Goal: Information Seeking & Learning: Learn about a topic

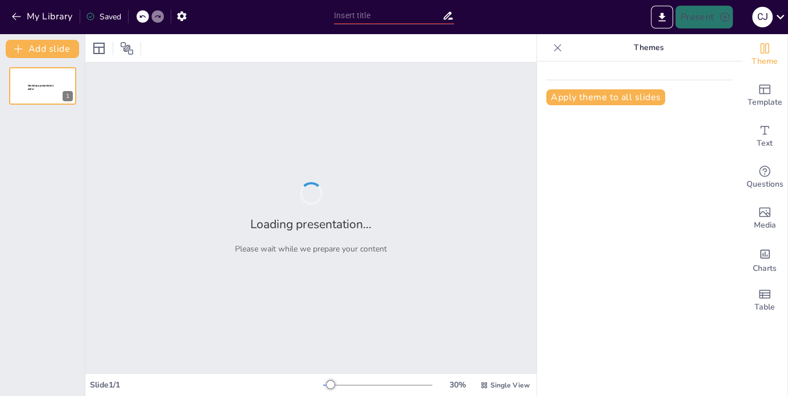
type input "Construcción de la Formulación Diagnóstica: Procesos y Consideraciones en [MEDI…"
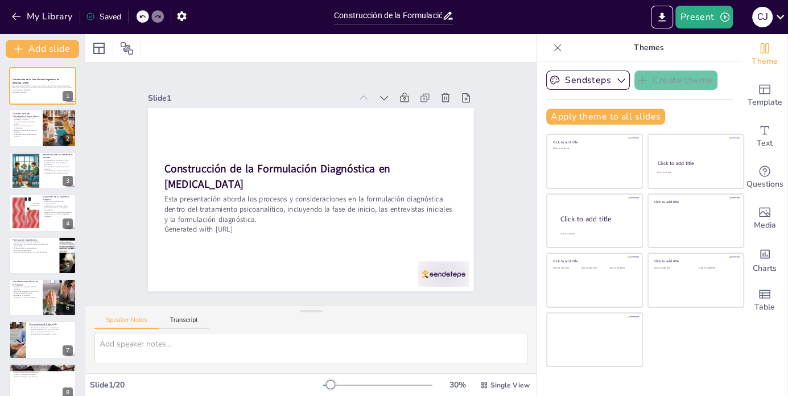
checkbox input "true"
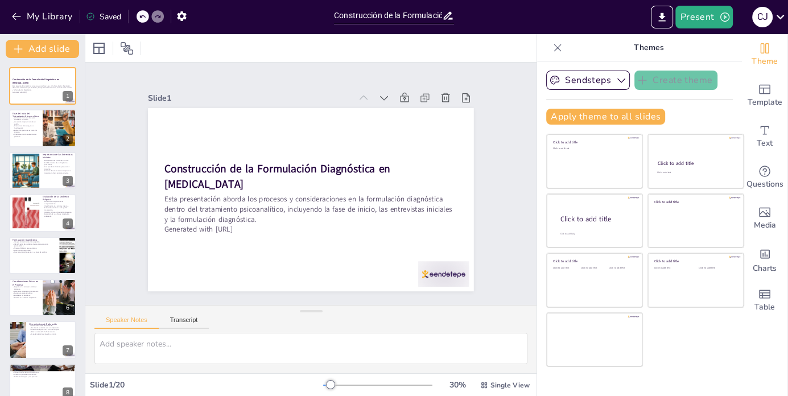
checkbox input "true"
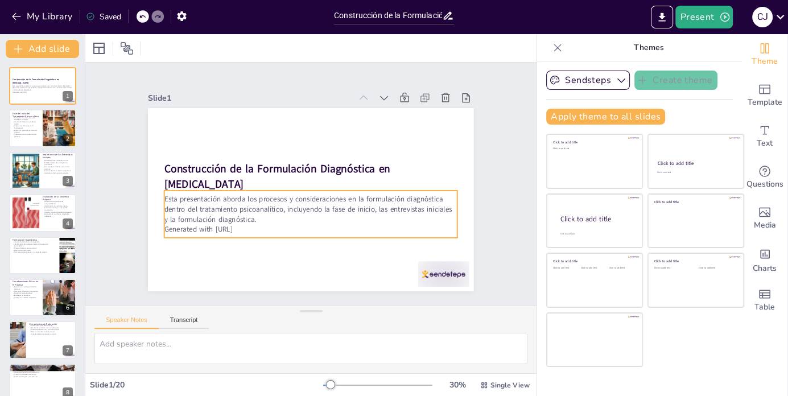
checkbox input "true"
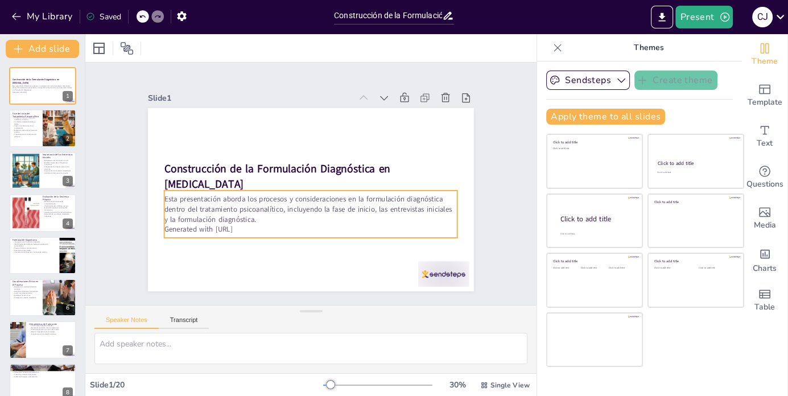
click at [238, 229] on p "Generated with [URL]" at bounding box center [280, 150] width 225 height 204
checkbox input "true"
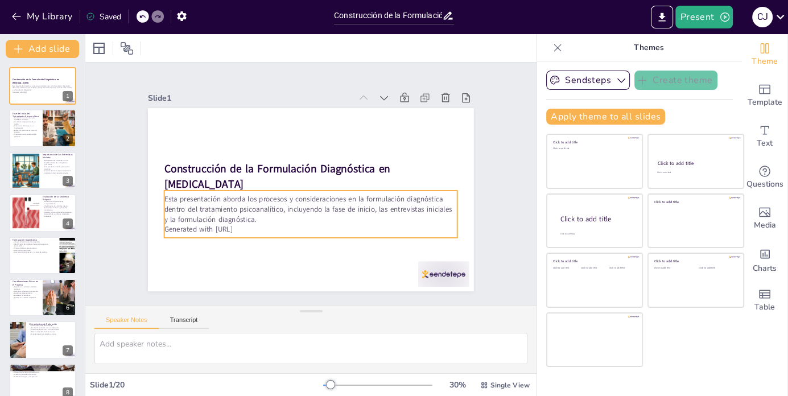
checkbox input "true"
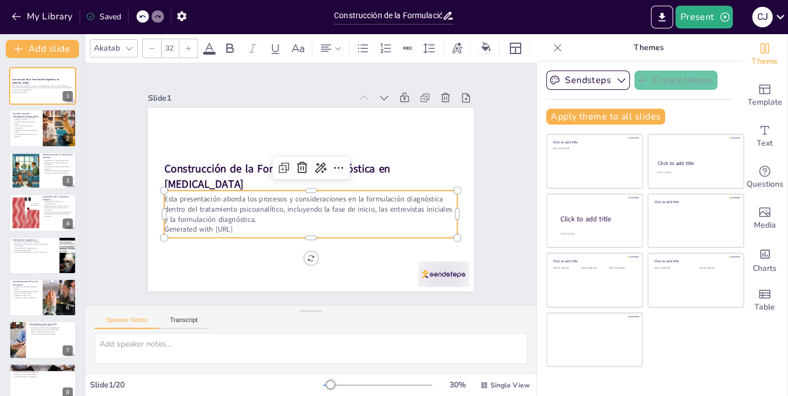
checkbox input "true"
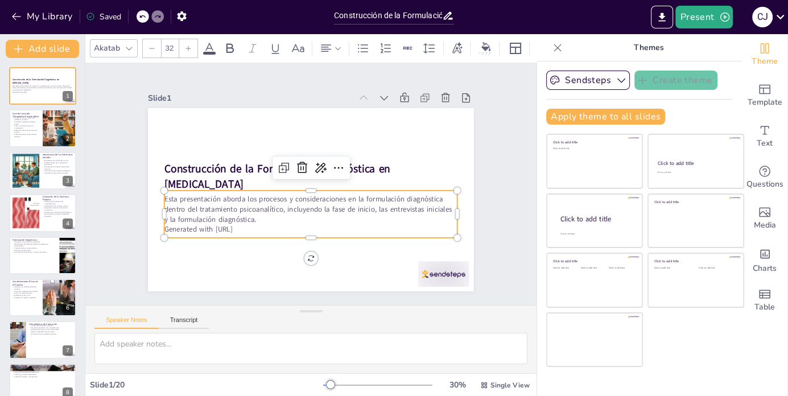
checkbox input "true"
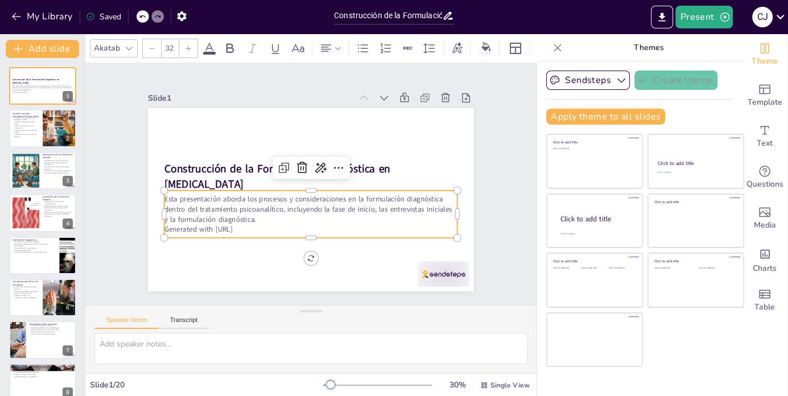
checkbox input "true"
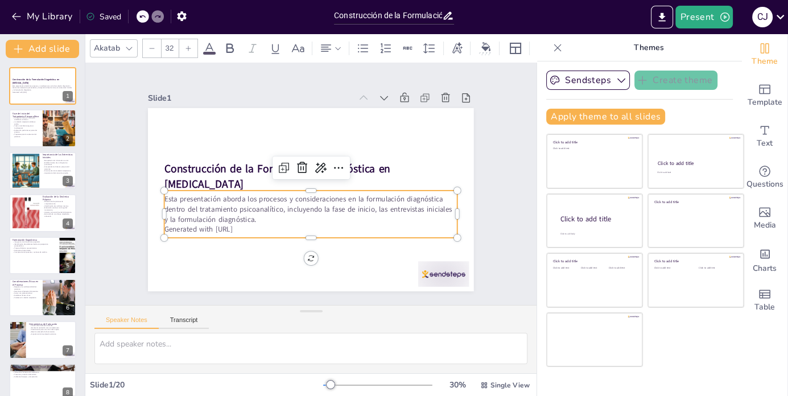
checkbox input "true"
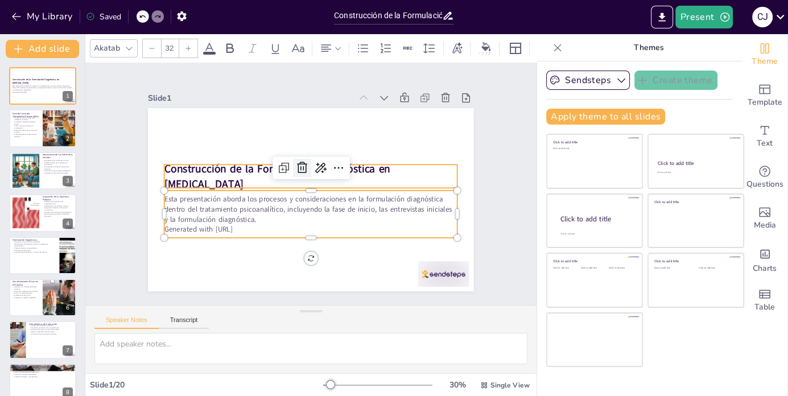
checkbox input "true"
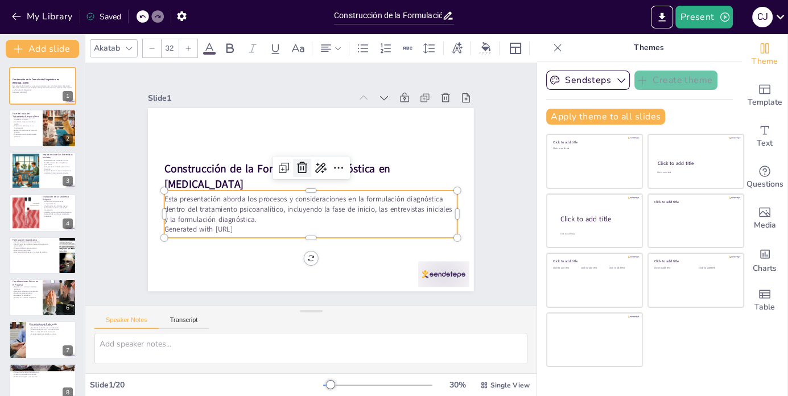
click at [301, 191] on icon at bounding box center [303, 200] width 19 height 19
checkbox input "true"
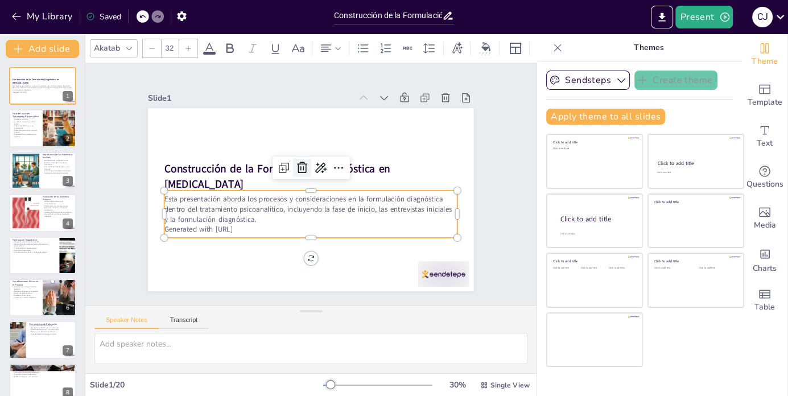
checkbox input "true"
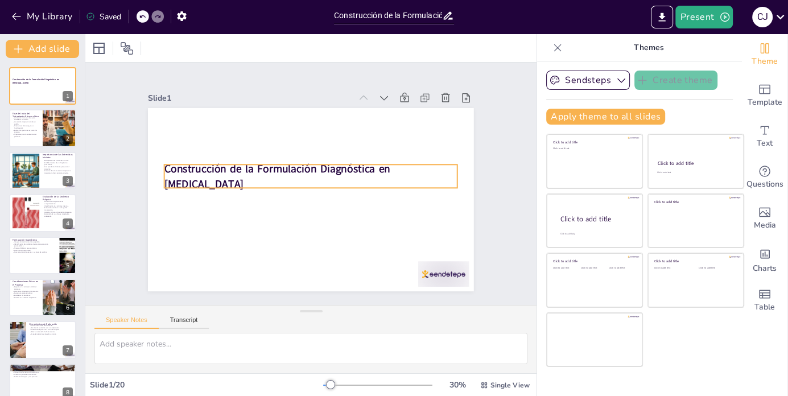
checkbox input "true"
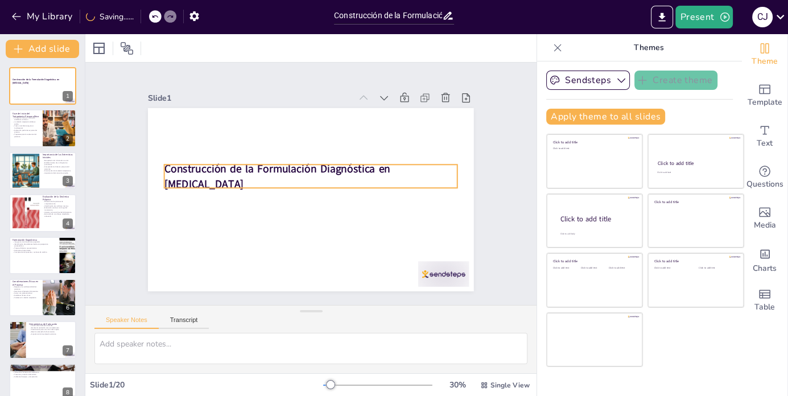
checkbox input "true"
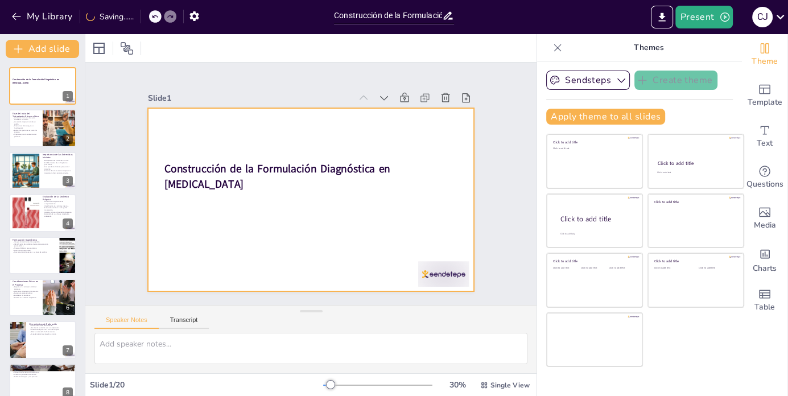
checkbox input "true"
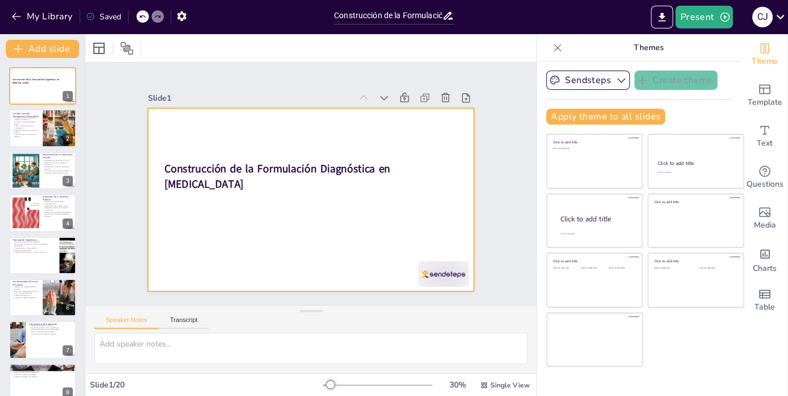
checkbox input "true"
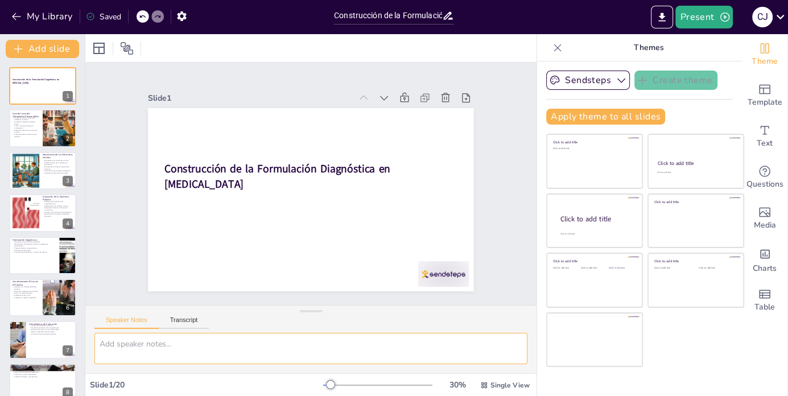
click at [192, 344] on textarea at bounding box center [310, 348] width 433 height 31
type textarea "S"
checkbox input "true"
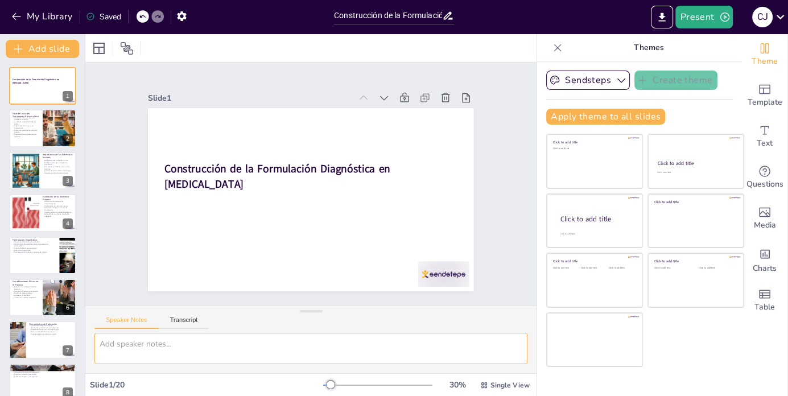
checkbox input "true"
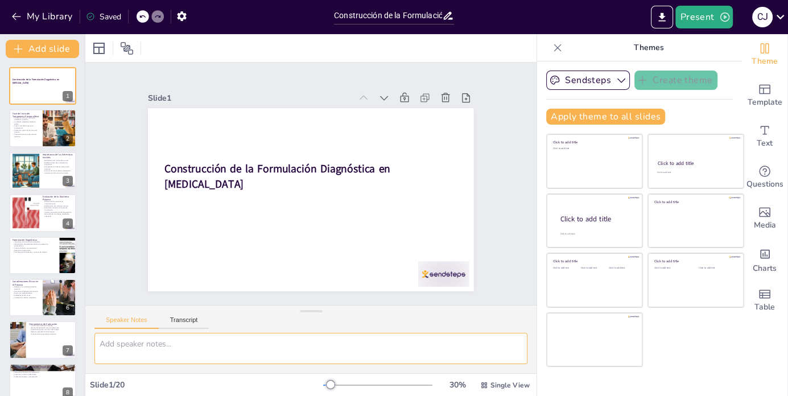
checkbox input "true"
type textarea "P"
checkbox input "true"
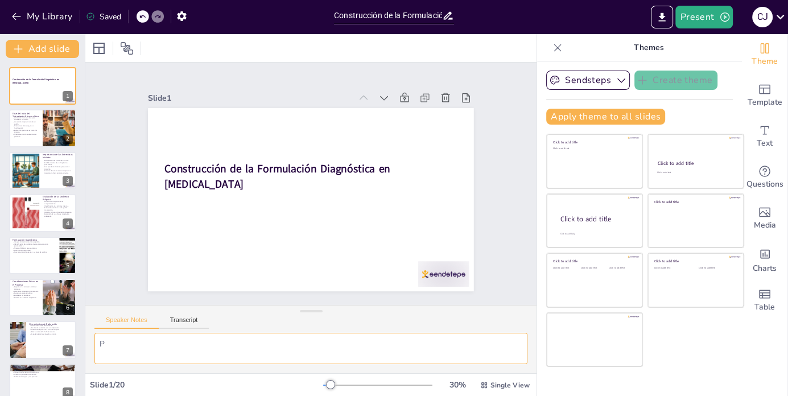
checkbox input "true"
type textarea "Pr"
checkbox input "true"
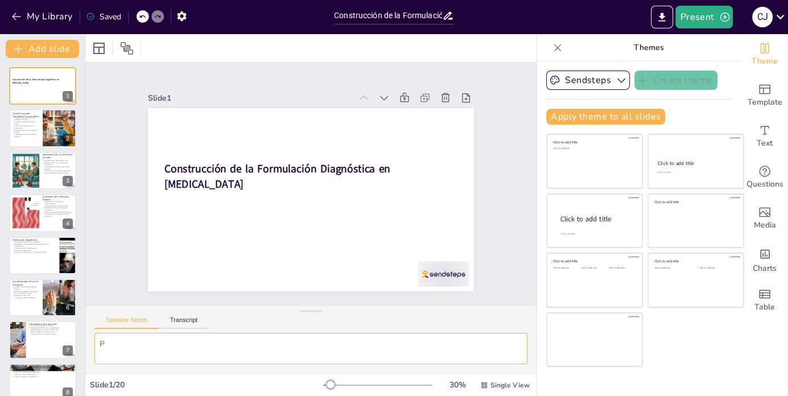
checkbox input "true"
type textarea "Pro"
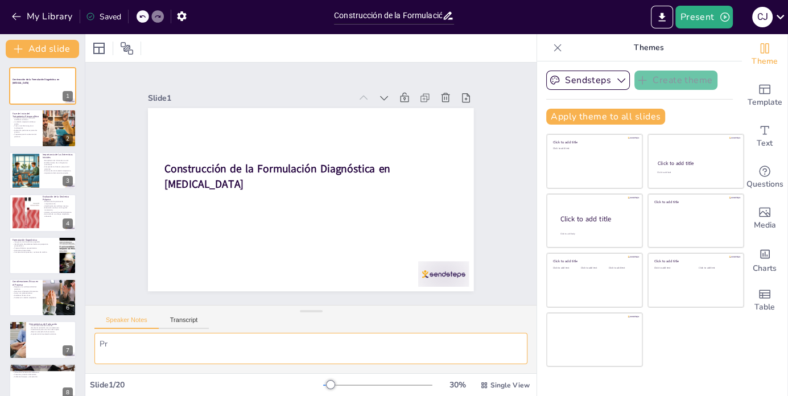
checkbox input "true"
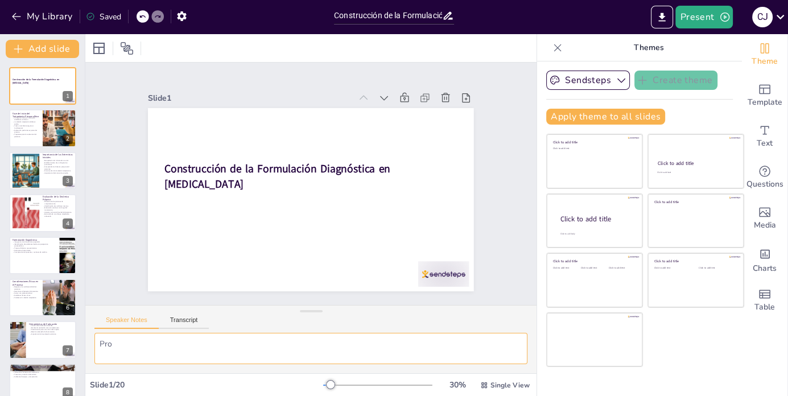
type textarea "Proc"
checkbox input "true"
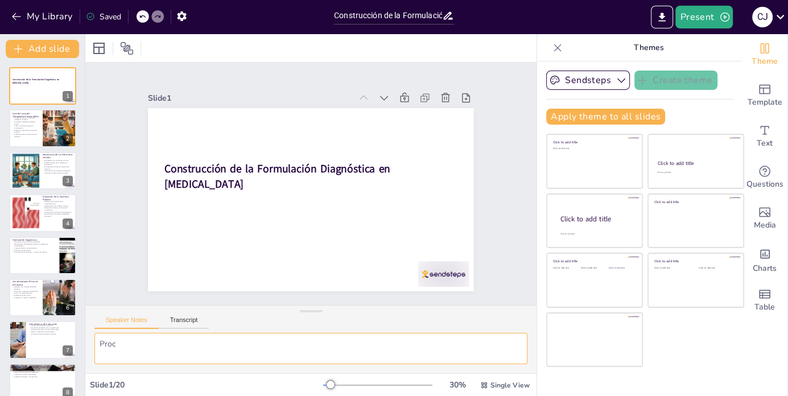
checkbox input "true"
type textarea "Proce"
checkbox input "true"
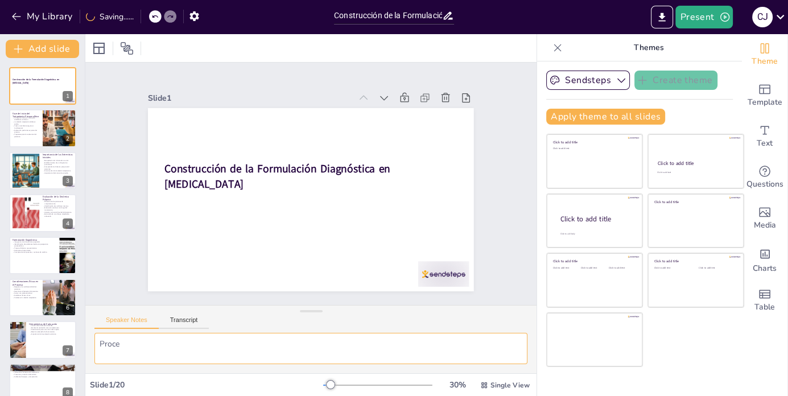
checkbox input "true"
type textarea "Proces"
checkbox input "true"
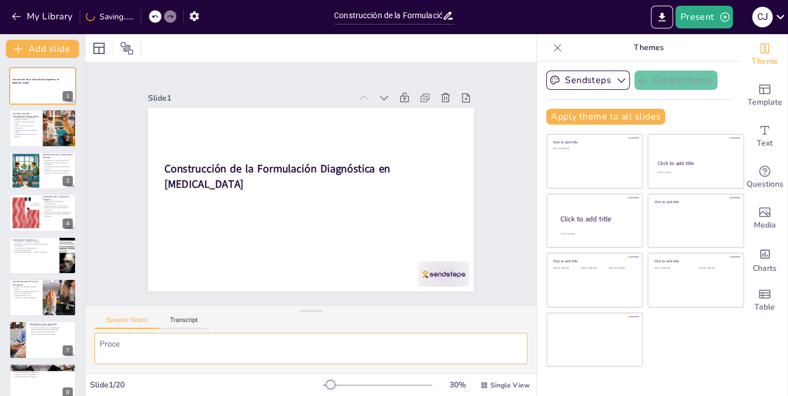
checkbox input "true"
type textarea "Proceso"
checkbox input "true"
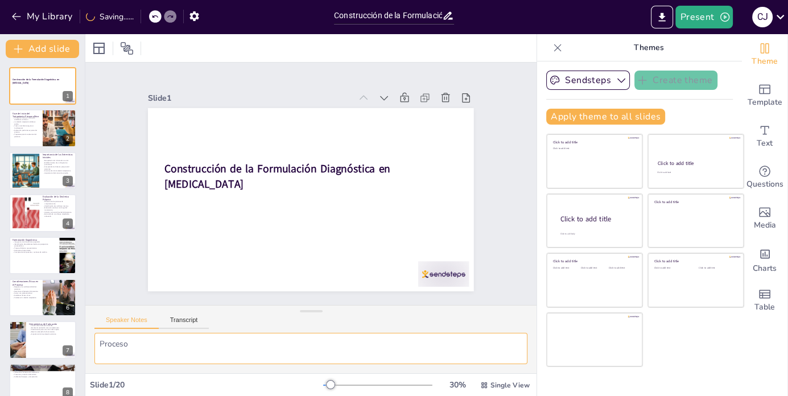
checkbox input "true"
type textarea "Proceso"
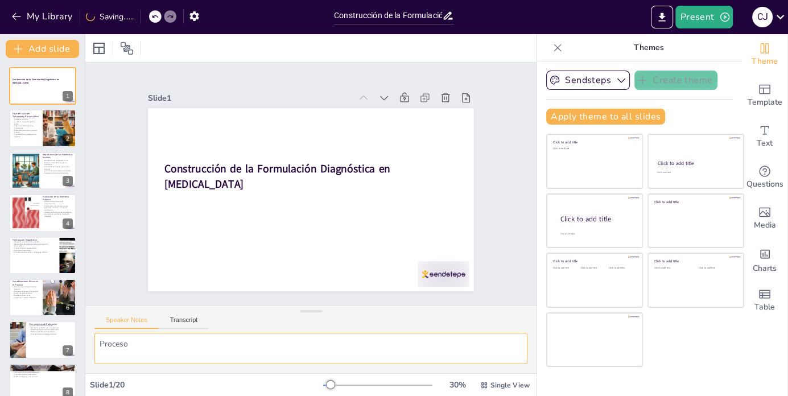
checkbox input "true"
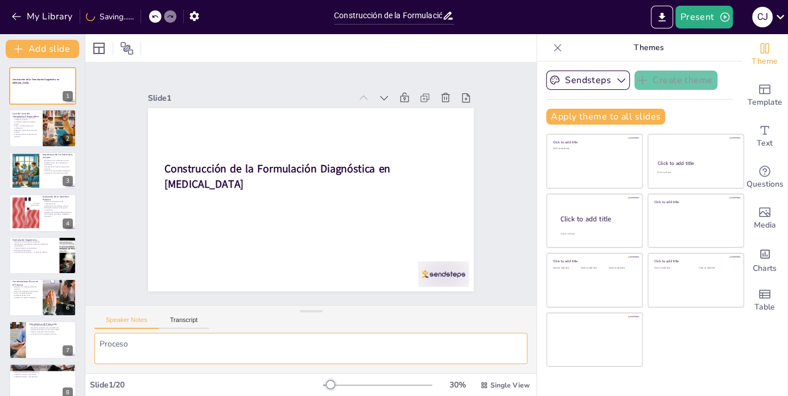
type textarea "Proceso T"
checkbox input "true"
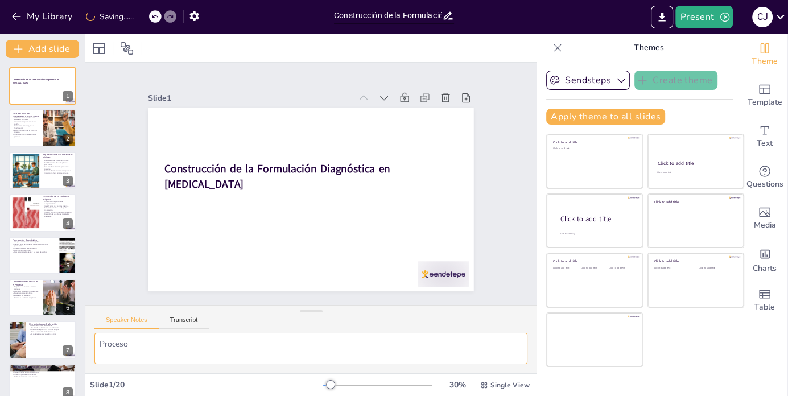
checkbox input "true"
type textarea "Proceso"
checkbox input "true"
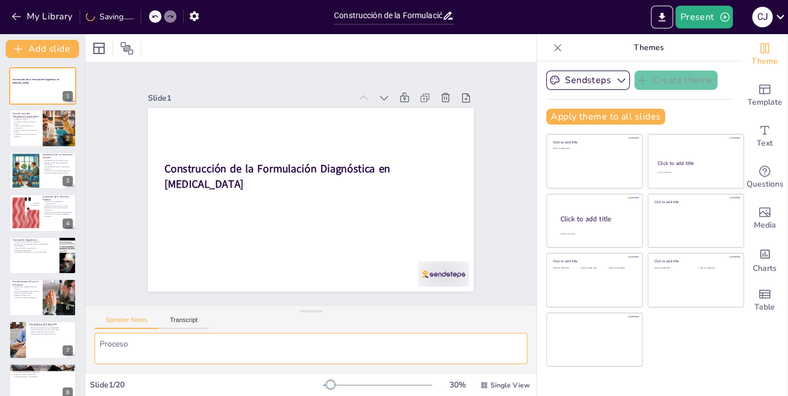
checkbox input "true"
type textarea "Proceso t"
checkbox input "true"
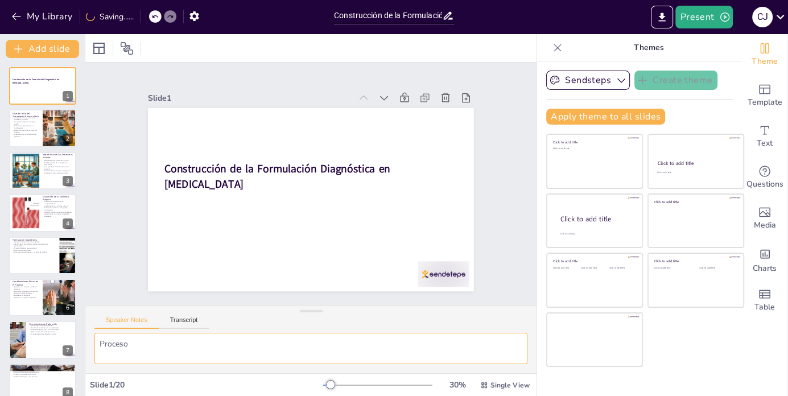
checkbox input "true"
type textarea "Proceso te"
checkbox input "true"
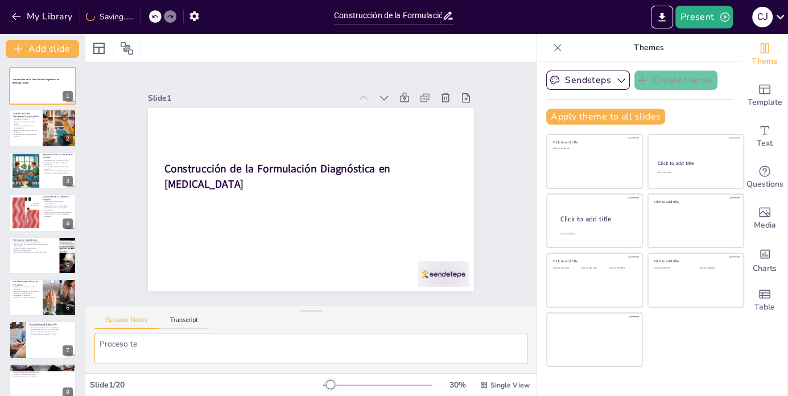
checkbox input "true"
type textarea "Proceso ter"
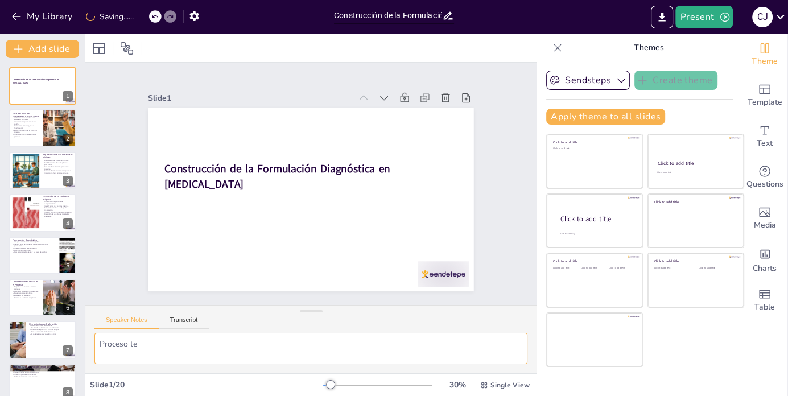
checkbox input "true"
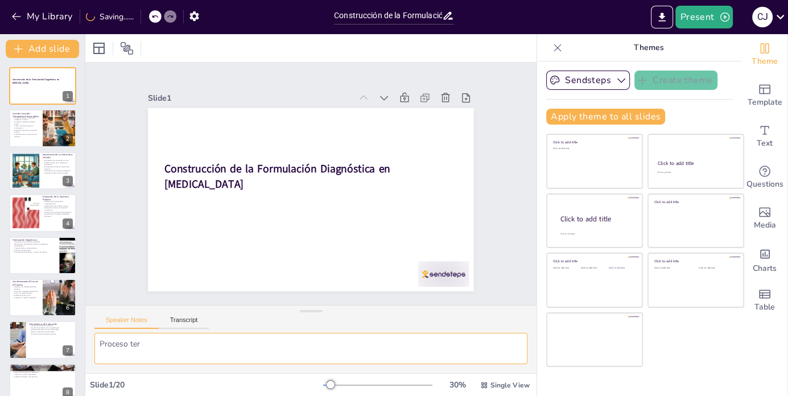
type textarea "Proceso tera"
checkbox input "true"
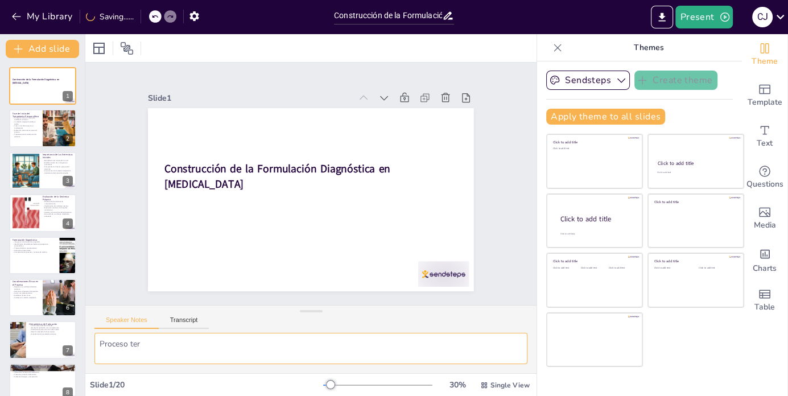
checkbox input "true"
type textarea "Proceso terap"
checkbox input "true"
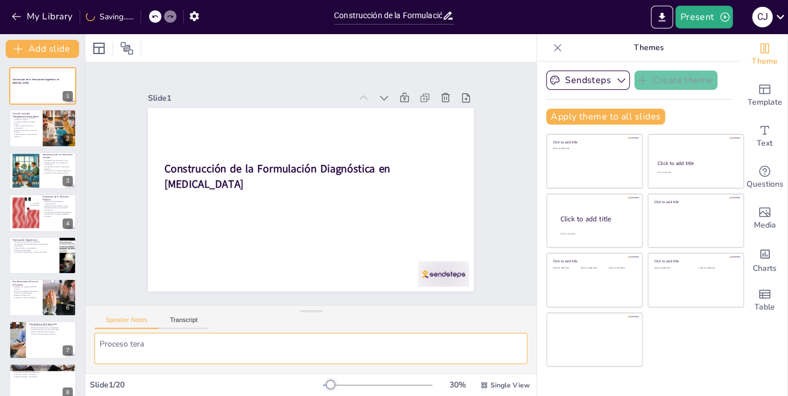
checkbox input "true"
type textarea "Proceso terape"
checkbox input "true"
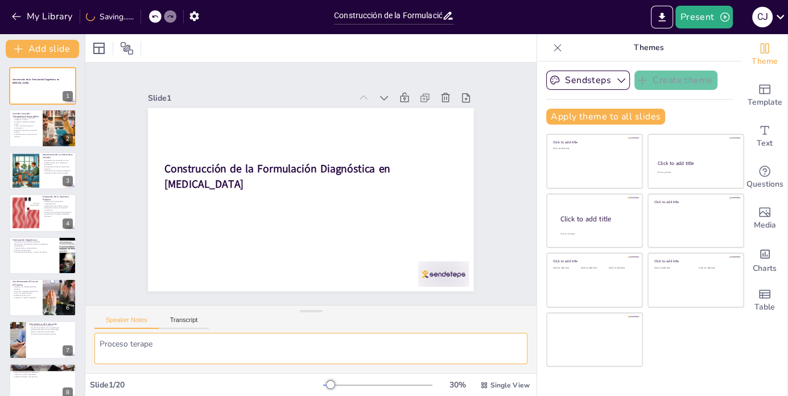
checkbox input "true"
type textarea "Proceso terapeu"
checkbox input "true"
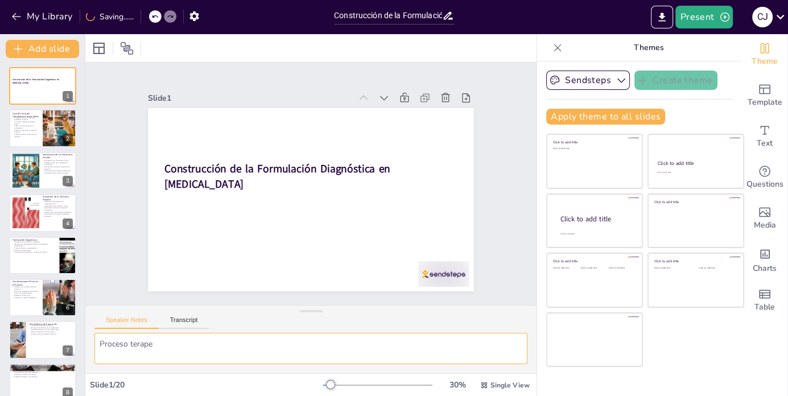
checkbox input "true"
type textarea "Proceso terapeut"
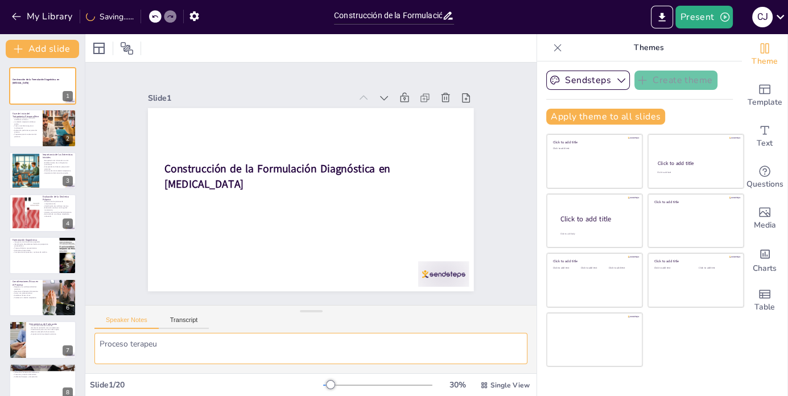
checkbox input "true"
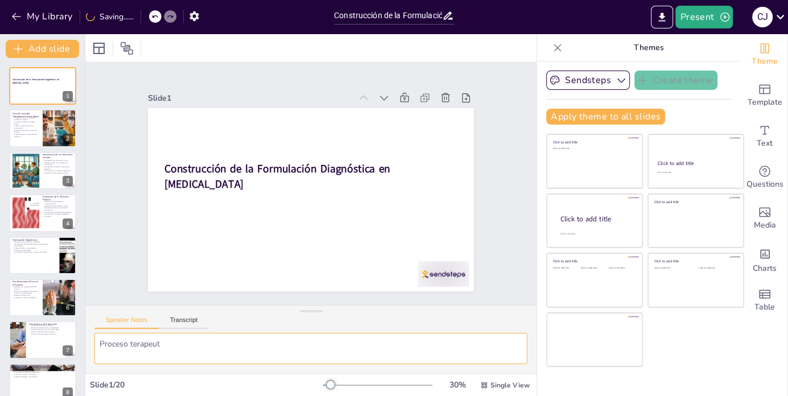
type textarea "Proceso terapeuti"
checkbox input "true"
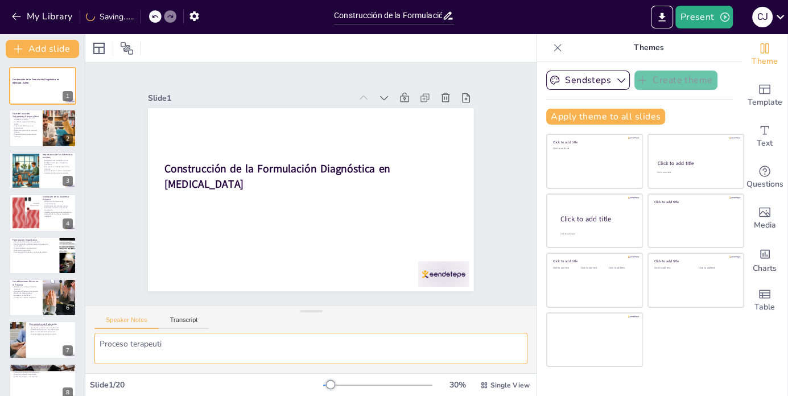
checkbox input "true"
type textarea "Proceso terapeutic"
checkbox input "true"
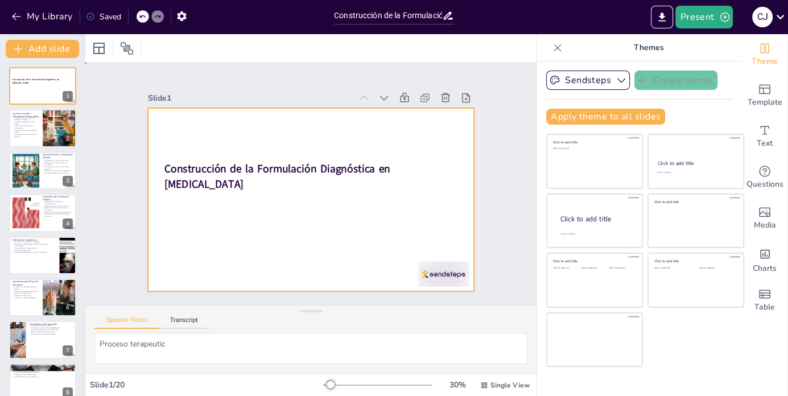
click at [232, 241] on div at bounding box center [299, 194] width 354 height 365
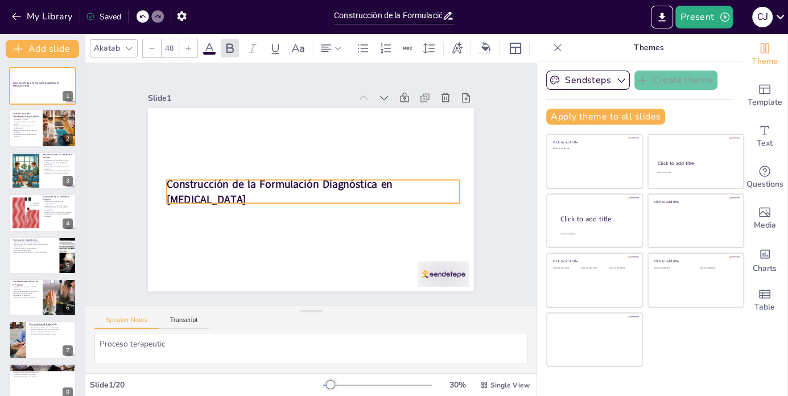
drag, startPoint x: 217, startPoint y: 170, endPoint x: 220, endPoint y: 186, distance: 15.5
click at [240, 186] on strong "Construcción de la Formulación Diagnóstica en [MEDICAL_DATA]" at bounding box center [336, 158] width 192 height 157
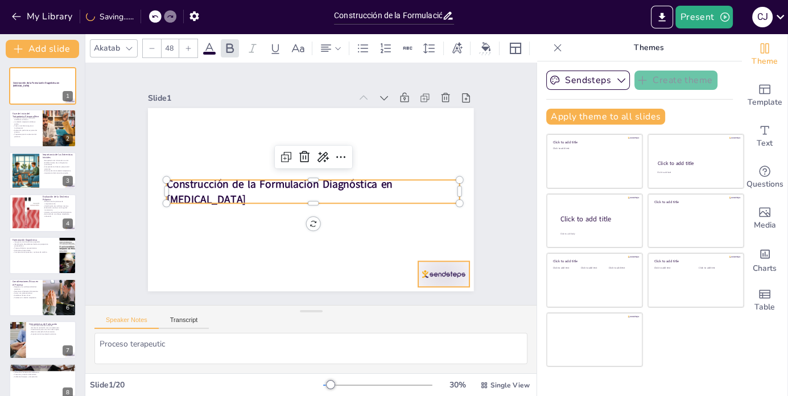
click at [394, 310] on div at bounding box center [365, 335] width 56 height 51
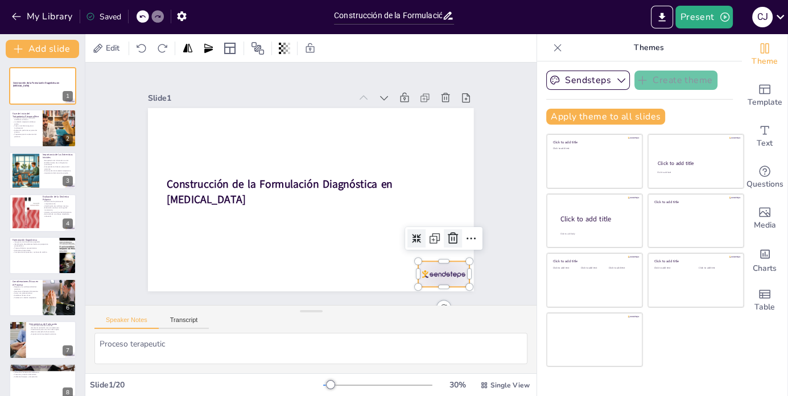
click at [167, 167] on icon at bounding box center [161, 160] width 13 height 13
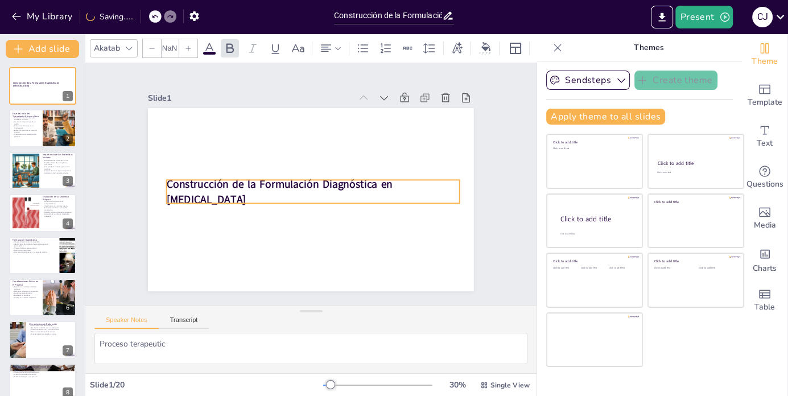
click at [279, 182] on strong "Construcción de la Formulación Diagnóstica en [MEDICAL_DATA]" at bounding box center [321, 151] width 84 height 224
click at [330, 51] on icon at bounding box center [326, 49] width 14 height 14
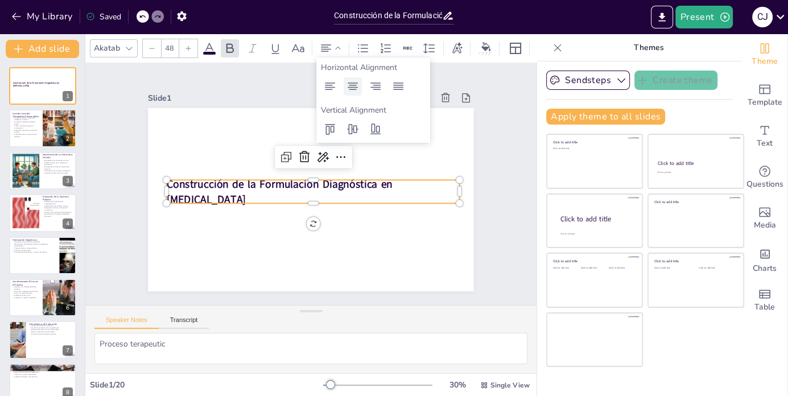
click at [355, 88] on icon at bounding box center [353, 86] width 10 height 7
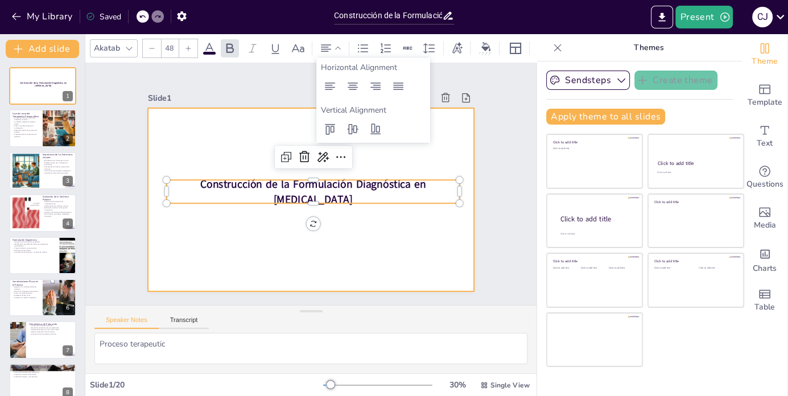
click at [285, 252] on div at bounding box center [295, 180] width 247 height 357
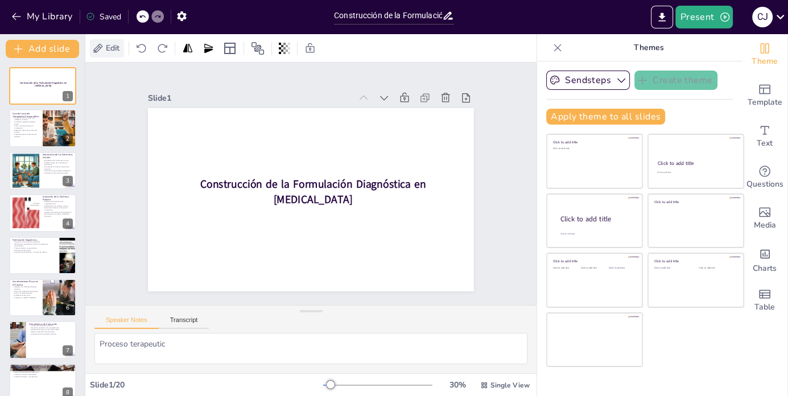
click at [111, 46] on span "Edit" at bounding box center [113, 48] width 18 height 11
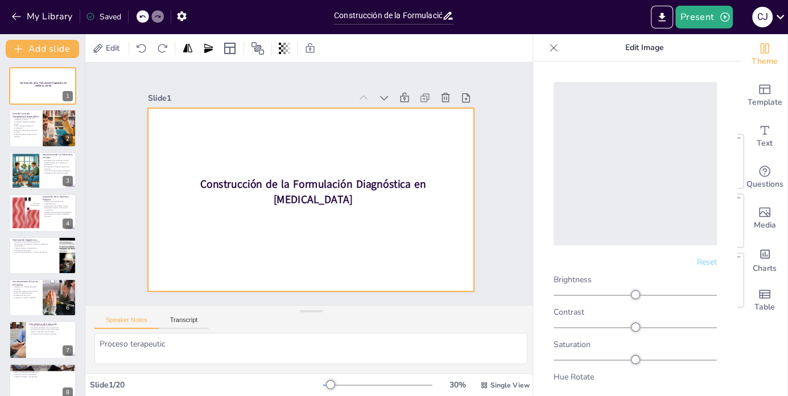
click at [234, 233] on div at bounding box center [301, 197] width 371 height 340
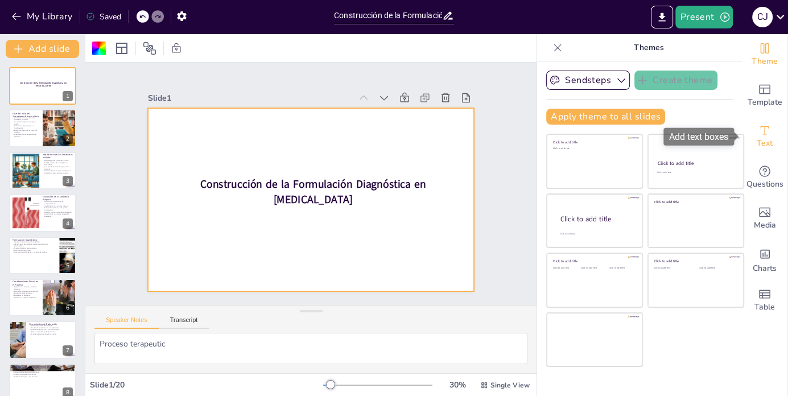
click at [769, 122] on div "Text" at bounding box center [765, 136] width 46 height 41
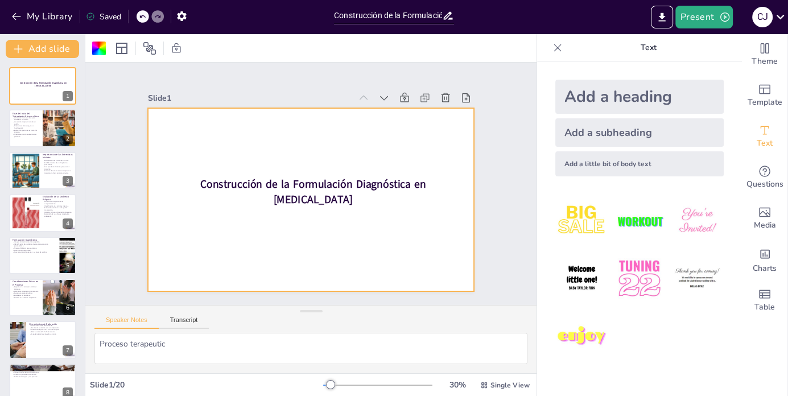
click at [624, 165] on div "Add a little bit of body text" at bounding box center [639, 163] width 168 height 25
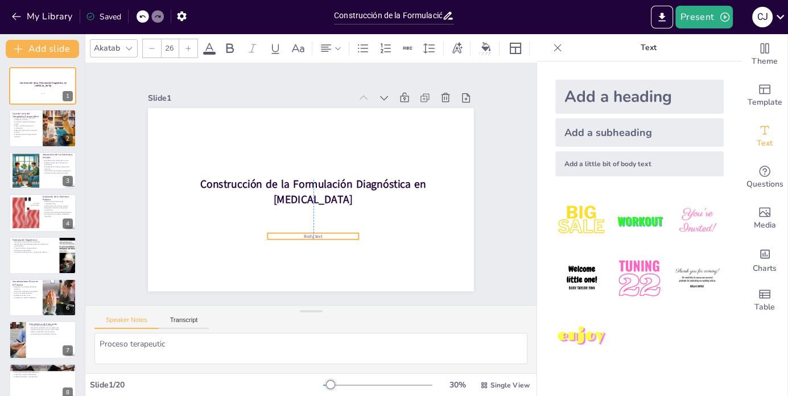
drag, startPoint x: 282, startPoint y: 201, endPoint x: 283, endPoint y: 237, distance: 36.4
click at [283, 172] on p "Body text" at bounding box center [278, 143] width 77 height 59
drag, startPoint x: 361, startPoint y: 242, endPoint x: 302, endPoint y: 247, distance: 59.4
click at [302, 247] on div "Construcción de la Formulación Diagnóstica en [MEDICAL_DATA] Body text" at bounding box center [301, 197] width 371 height 340
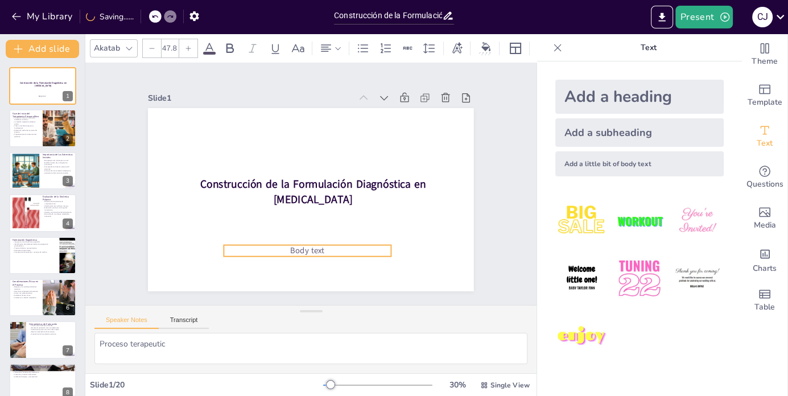
drag, startPoint x: 349, startPoint y: 235, endPoint x: 306, endPoint y: 247, distance: 45.4
click at [337, 247] on span "Body text" at bounding box center [353, 235] width 33 height 31
click at [259, 250] on p "Body text" at bounding box center [244, 173] width 29 height 167
click at [291, 232] on p "Body text" at bounding box center [251, 154] width 79 height 158
click at [331, 250] on p "Body text" at bounding box center [321, 250] width 166 height 46
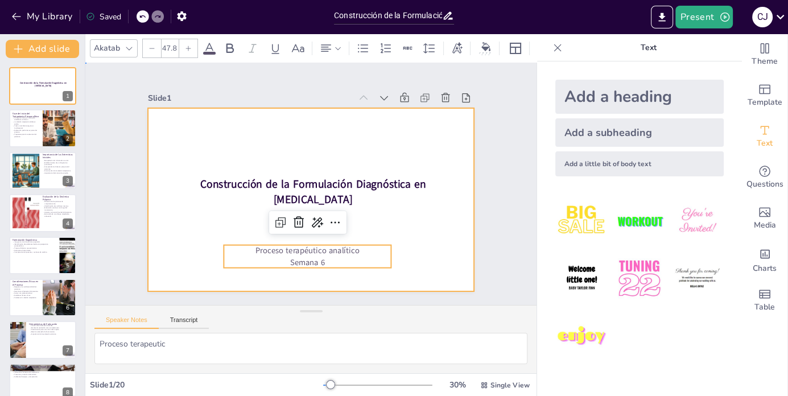
click at [403, 217] on div at bounding box center [295, 185] width 216 height 343
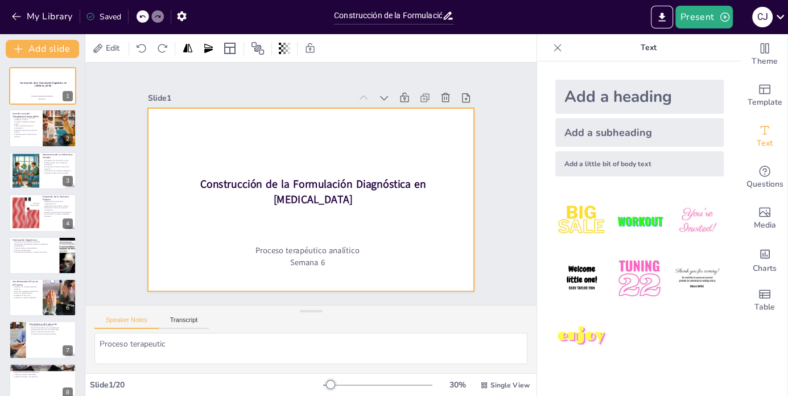
click at [274, 130] on div at bounding box center [303, 198] width 374 height 322
click at [96, 44] on div at bounding box center [99, 49] width 14 height 14
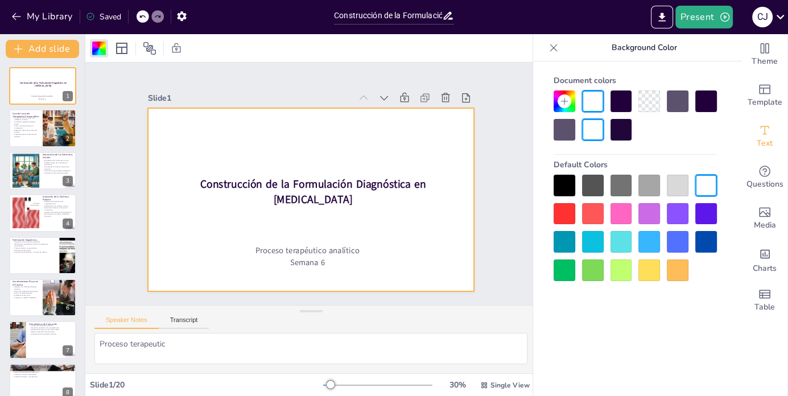
click at [654, 274] on div at bounding box center [649, 270] width 22 height 22
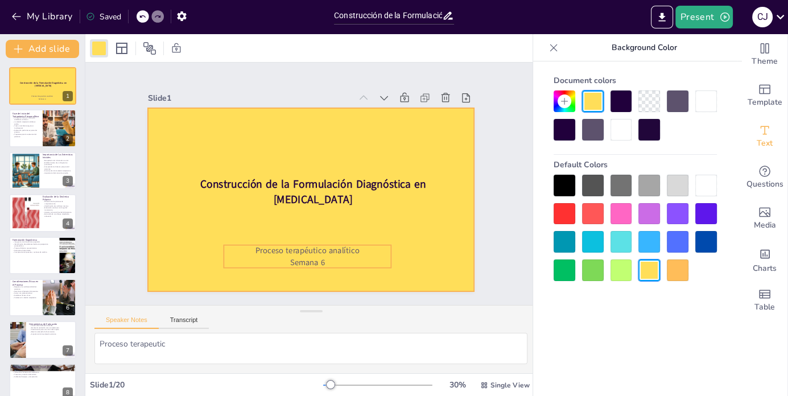
click at [318, 182] on p "Proceso terapéutico analítico" at bounding box center [274, 128] width 142 height 108
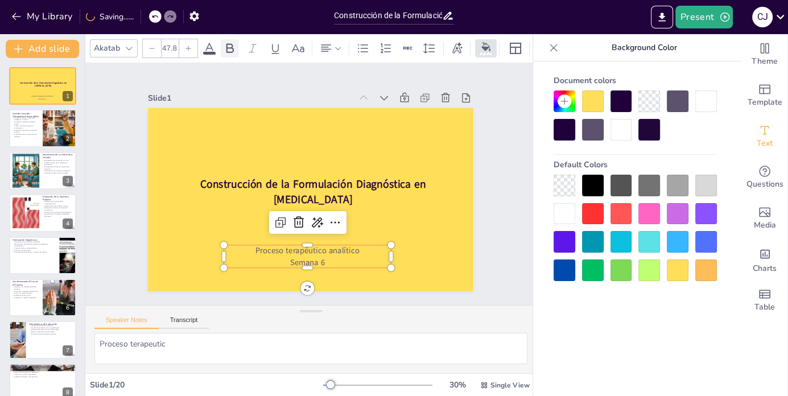
click at [227, 55] on icon at bounding box center [230, 49] width 14 height 14
click at [568, 185] on div at bounding box center [565, 186] width 22 height 22
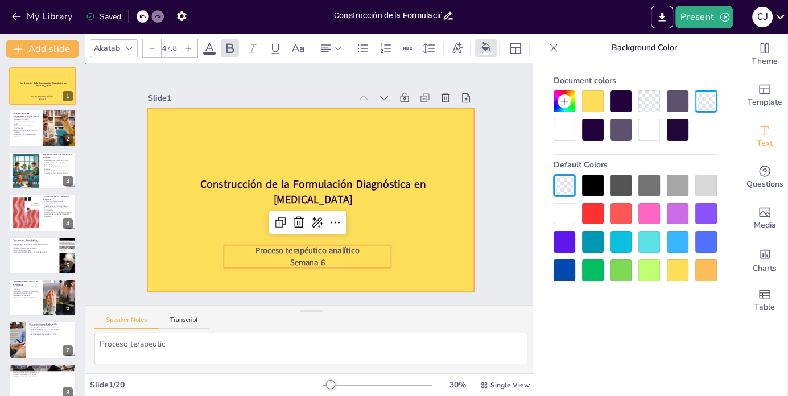
click at [411, 154] on div at bounding box center [301, 197] width 371 height 340
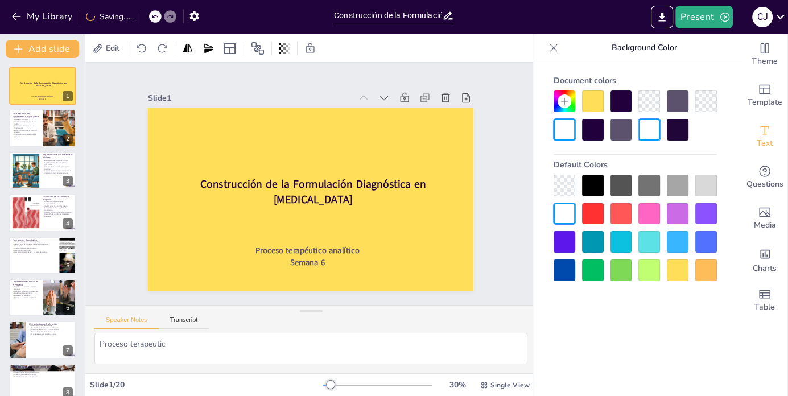
click at [567, 187] on div at bounding box center [565, 186] width 22 height 22
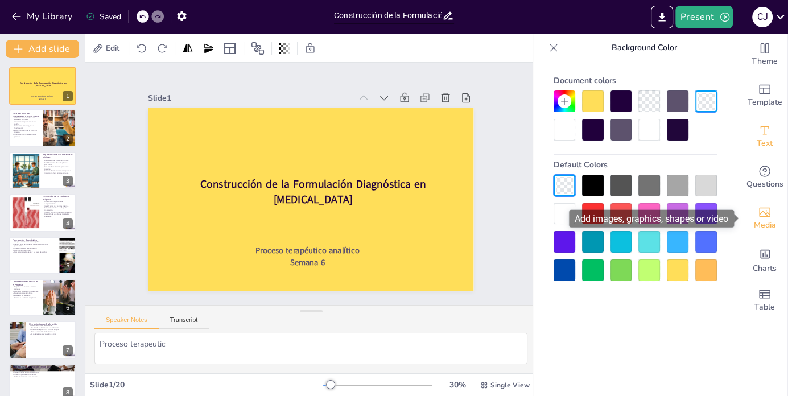
click at [759, 217] on icon "Add images, graphics, shapes or video" at bounding box center [765, 212] width 14 height 14
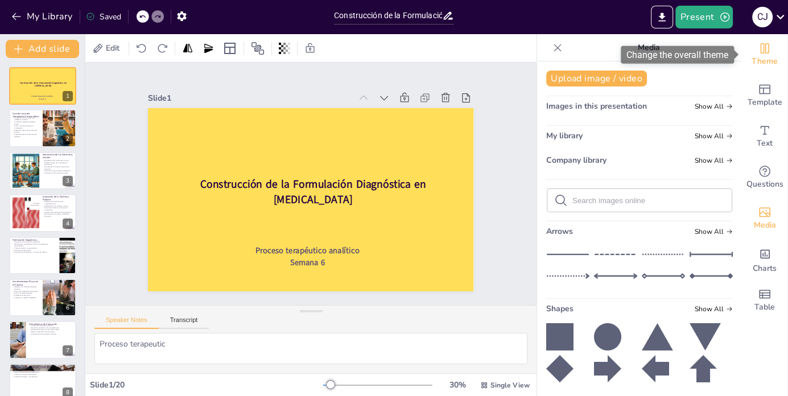
click at [767, 52] on icon "Change the overall theme" at bounding box center [765, 49] width 14 height 14
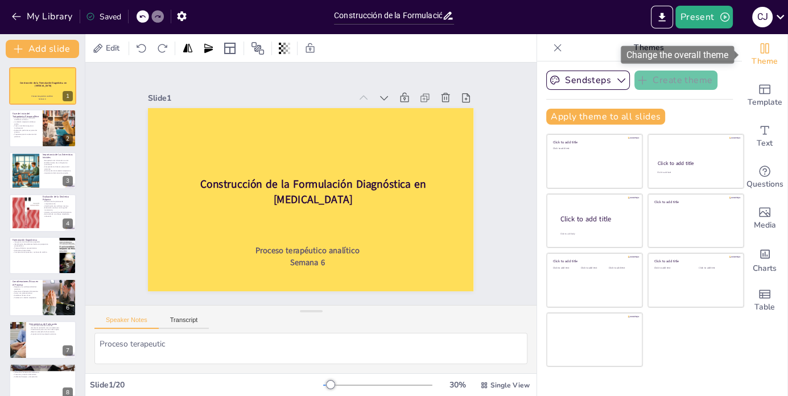
click at [767, 52] on icon "Change the overall theme" at bounding box center [765, 49] width 14 height 14
click at [26, 122] on p "La relación terapéutica debe ser sólida." at bounding box center [25, 122] width 27 height 4
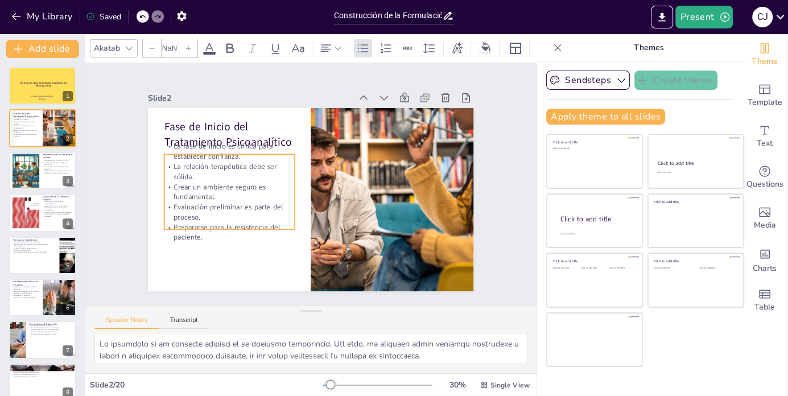
click at [254, 143] on p "La fase de inicio es crítica para establecer confianza." at bounding box center [256, 114] width 123 height 83
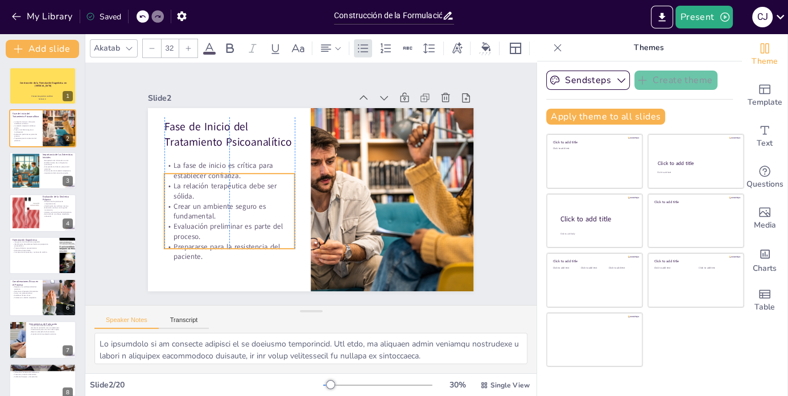
drag, startPoint x: 220, startPoint y: 177, endPoint x: 219, endPoint y: 196, distance: 19.4
click at [302, 170] on p "La relación terapéutica debe ser sólida." at bounding box center [338, 106] width 72 height 127
click at [186, 51] on icon at bounding box center [188, 48] width 7 height 7
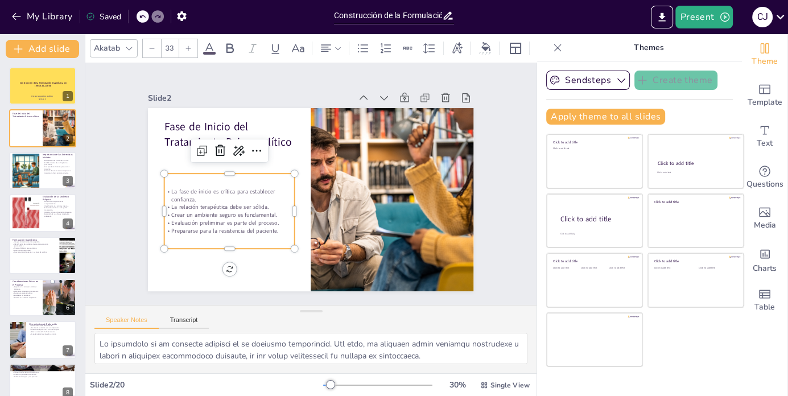
click at [186, 51] on icon at bounding box center [188, 48] width 7 height 7
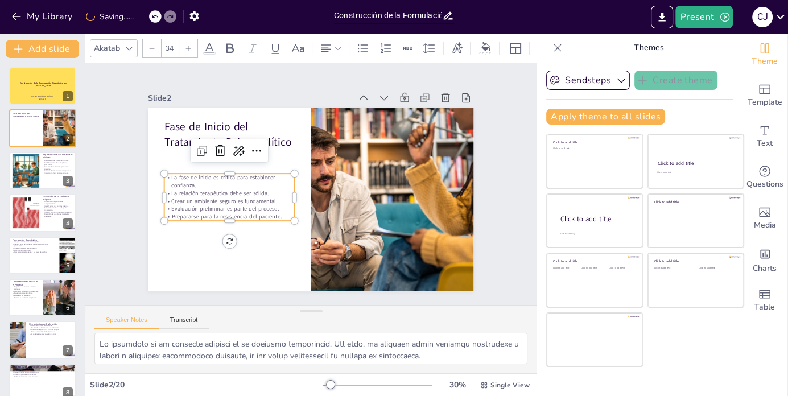
click at [186, 51] on icon at bounding box center [188, 48] width 7 height 7
click at [142, 13] on icon at bounding box center [142, 16] width 7 height 7
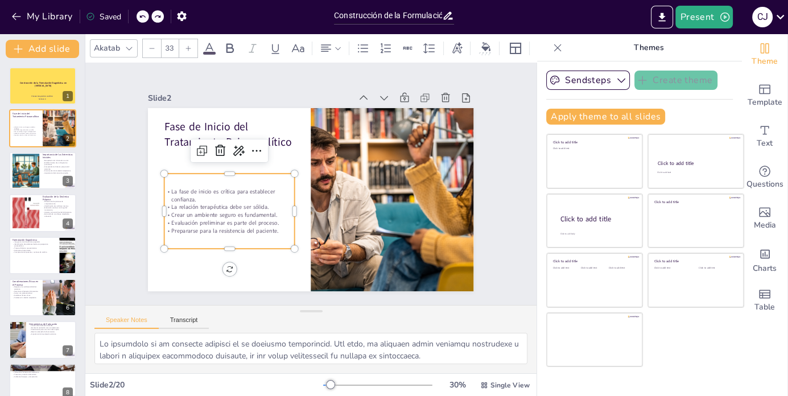
click at [142, 13] on icon at bounding box center [142, 16] width 7 height 7
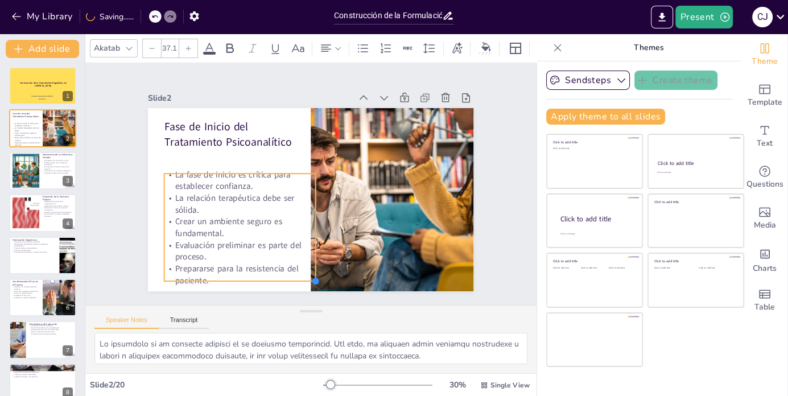
drag, startPoint x: 293, startPoint y: 249, endPoint x: 294, endPoint y: 261, distance: 12.0
click at [294, 261] on div "Fase de Inicio del Tratamiento Psicoanalítico La fase de inicio es crítica para…" at bounding box center [309, 168] width 343 height 216
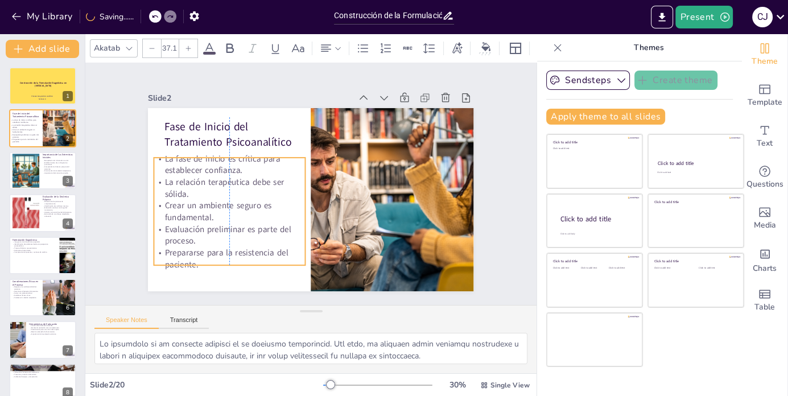
drag, startPoint x: 217, startPoint y: 217, endPoint x: 206, endPoint y: 201, distance: 19.6
click at [352, 183] on span "Crear un ambiente seguro es fundamental." at bounding box center [406, 169] width 109 height 28
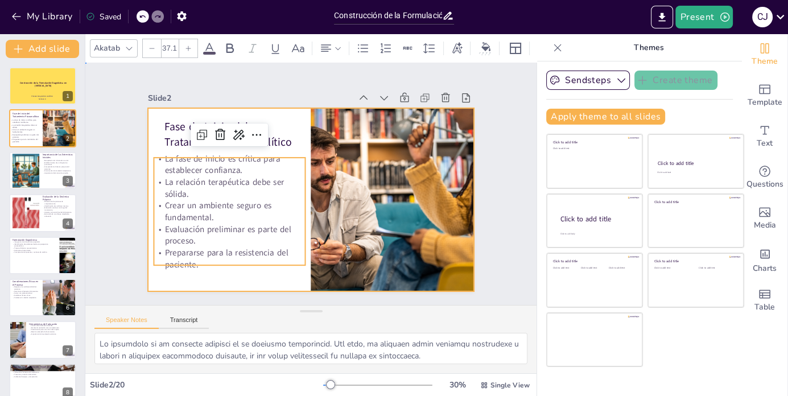
click at [256, 280] on div at bounding box center [307, 168] width 357 height 247
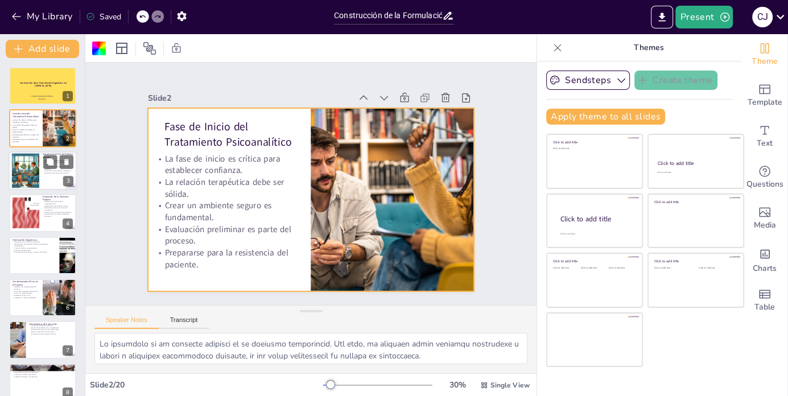
click at [26, 172] on div at bounding box center [25, 170] width 35 height 35
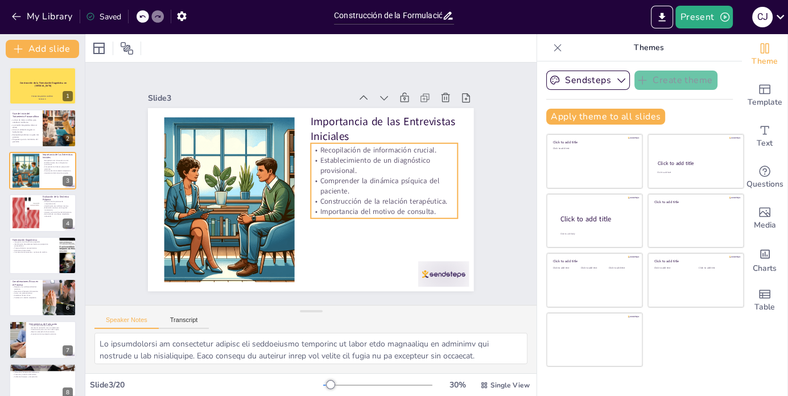
click at [363, 169] on p "Establecimiento de un diagnóstico provisional." at bounding box center [369, 232] width 102 height 130
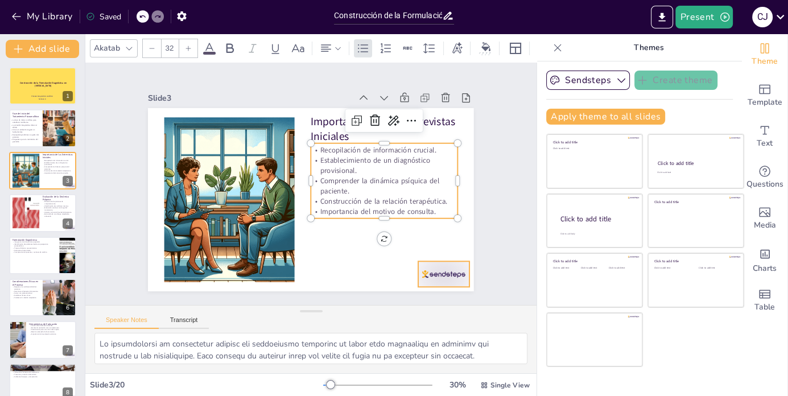
click at [196, 123] on div at bounding box center [169, 108] width 53 height 31
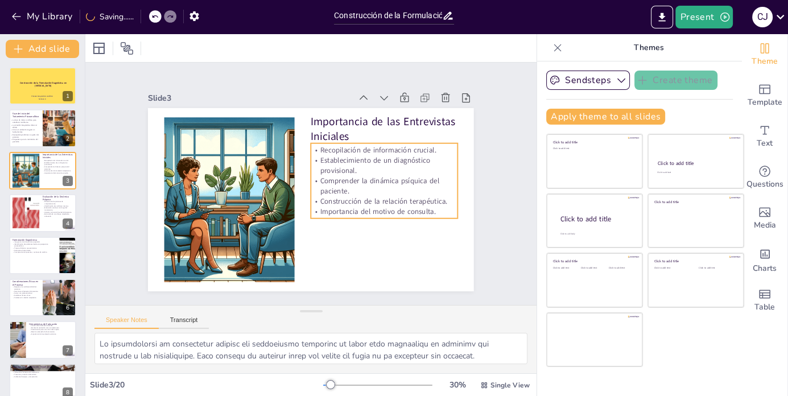
click at [316, 188] on p "Comprender la dinámica psíquica del paciente." at bounding box center [245, 152] width 142 height 78
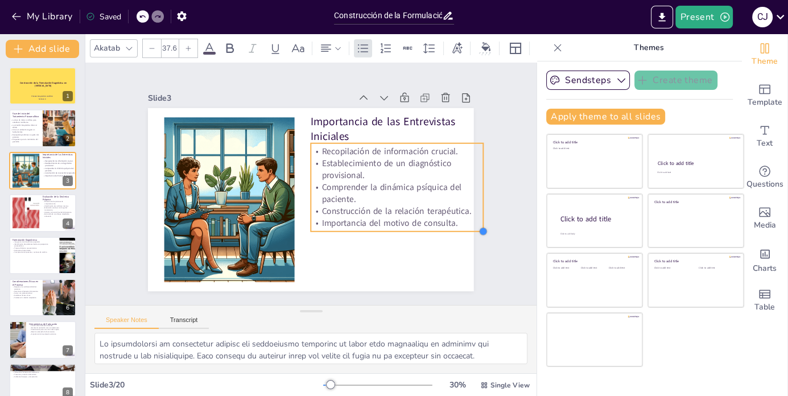
drag, startPoint x: 460, startPoint y: 217, endPoint x: 438, endPoint y: 230, distance: 25.8
click at [438, 230] on div "Importancia de las Entrevistas Iniciales Recopilación de información crucial. E…" at bounding box center [303, 198] width 374 height 322
click at [483, 184] on div "Slide 1 Construcción de la Formulación Diagnóstica en [MEDICAL_DATA] Proceso te…" at bounding box center [311, 184] width 437 height 325
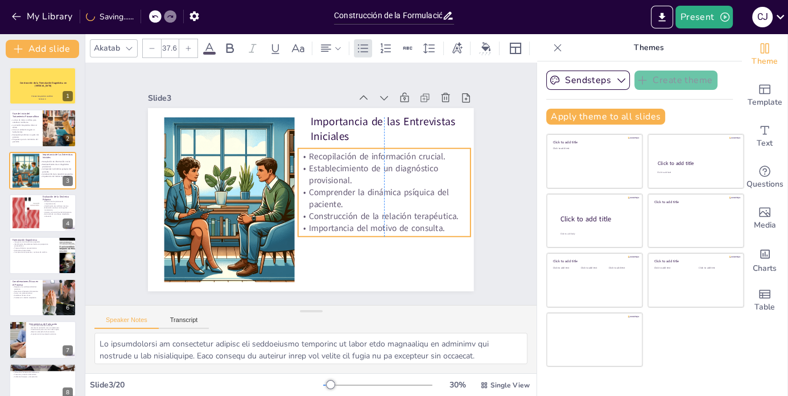
drag, startPoint x: 483, startPoint y: 184, endPoint x: 469, endPoint y: 189, distance: 14.6
click at [469, 189] on div "Slide 1 Construcción de la Formulación Diagnóstica en [MEDICAL_DATA] Proceso te…" at bounding box center [311, 184] width 434 height 421
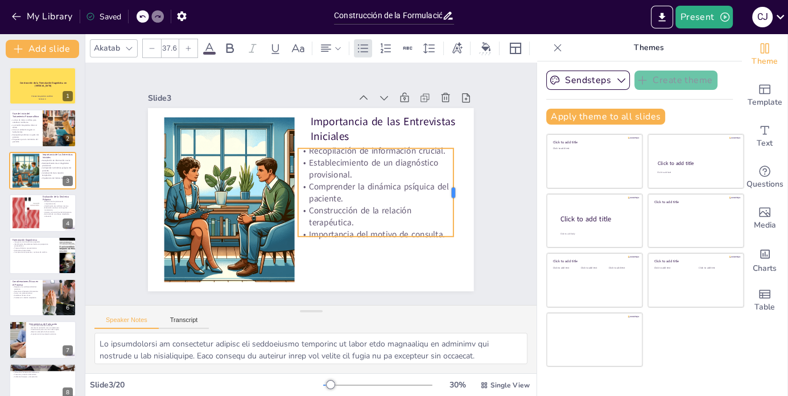
drag, startPoint x: 473, startPoint y: 195, endPoint x: 456, endPoint y: 196, distance: 17.2
click at [417, 289] on div at bounding box center [376, 315] width 81 height 52
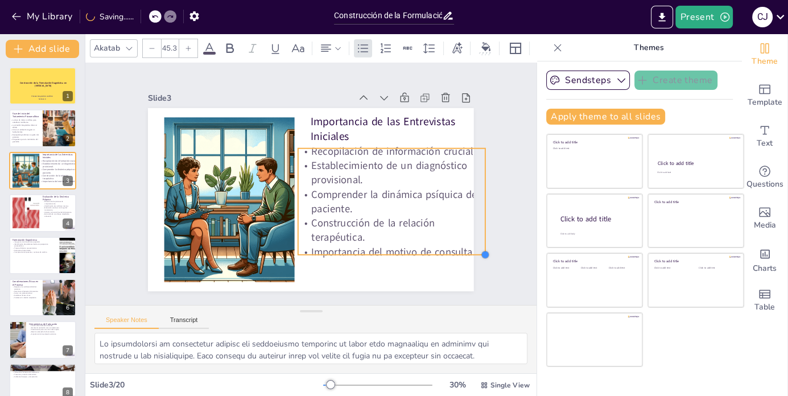
drag, startPoint x: 452, startPoint y: 238, endPoint x: 452, endPoint y: 256, distance: 18.2
click at [452, 256] on div "Importancia de las Entrevistas Iniciales Recopilación de información crucial. E…" at bounding box center [311, 167] width 326 height 183
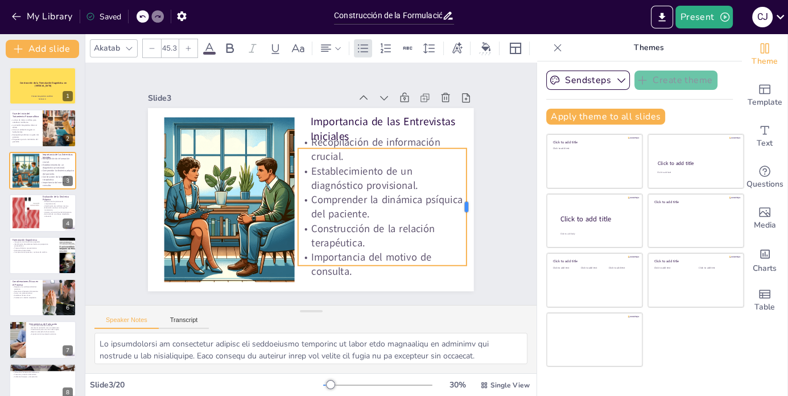
drag, startPoint x: 486, startPoint y: 199, endPoint x: 467, endPoint y: 201, distance: 18.9
click at [457, 262] on div at bounding box center [414, 308] width 85 height 93
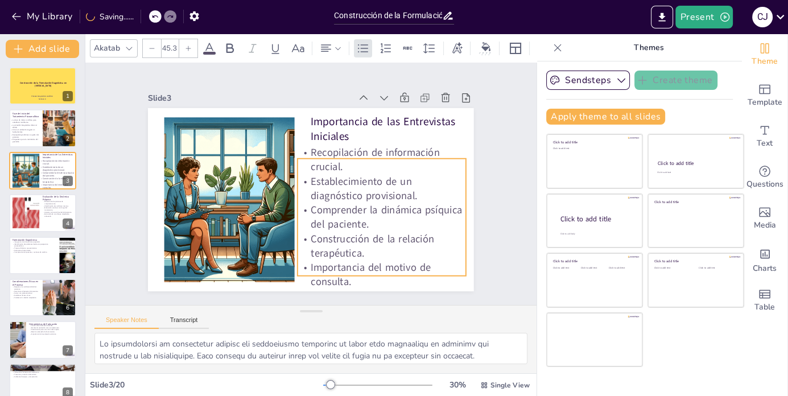
drag, startPoint x: 397, startPoint y: 220, endPoint x: 397, endPoint y: 230, distance: 10.3
click at [339, 170] on p "Comprender la dinámica psíquica del paciente." at bounding box center [254, 129] width 169 height 79
click at [345, 149] on p "Importancia de las Entrevistas Iniciales" at bounding box center [395, 220] width 100 height 142
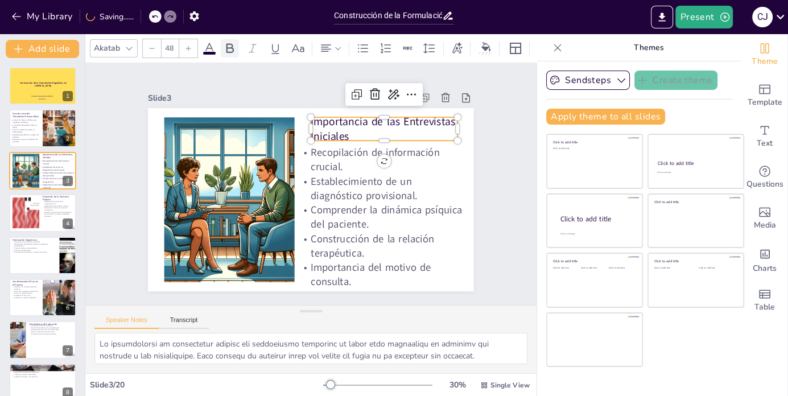
click at [230, 40] on div at bounding box center [230, 48] width 18 height 18
click at [438, 215] on div "Slide 1 Construcción de la Formulación Diagnóstica en [MEDICAL_DATA] Proceso te…" at bounding box center [311, 184] width 254 height 410
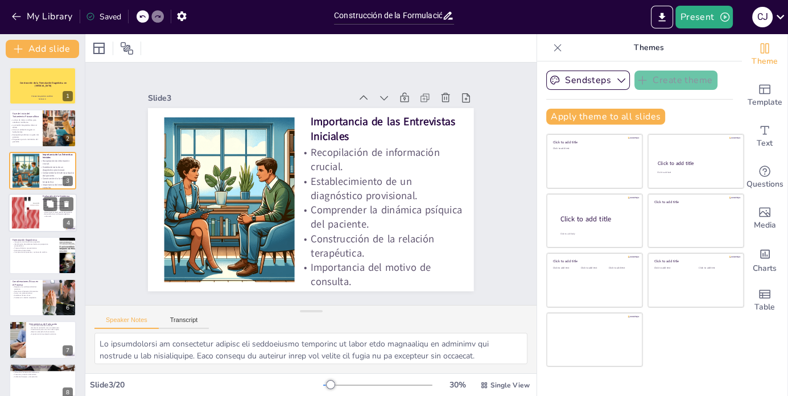
click at [33, 219] on div at bounding box center [26, 213] width 90 height 35
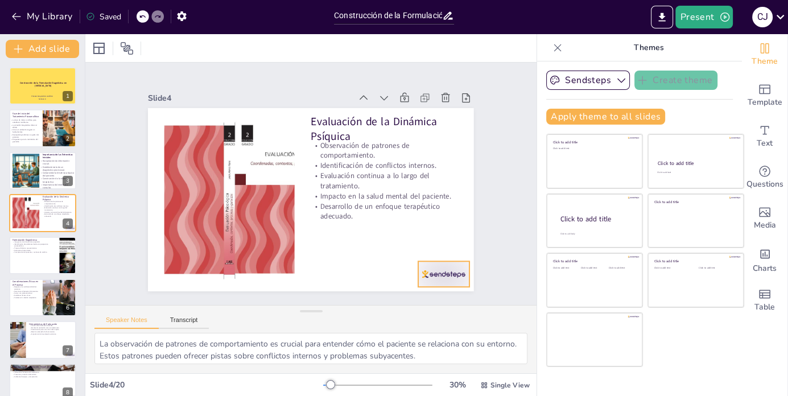
click at [394, 310] on div at bounding box center [365, 335] width 56 height 51
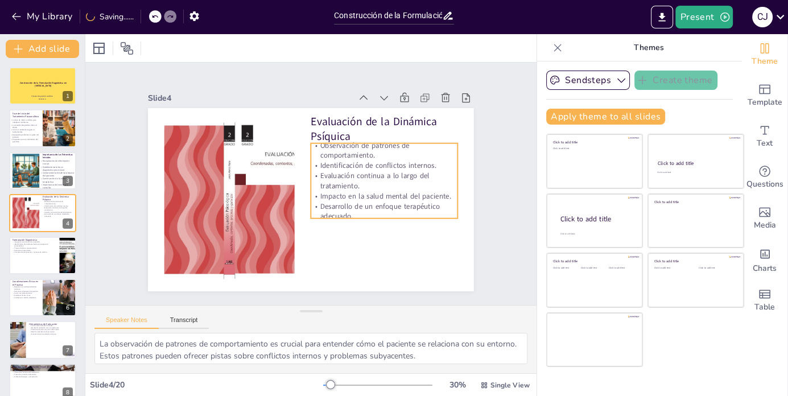
click at [339, 189] on p "Evaluación continua a lo largo del tratamiento." at bounding box center [321, 257] width 35 height 148
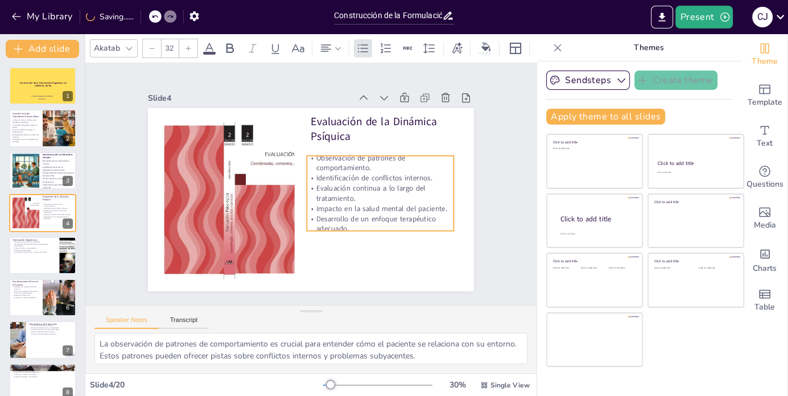
drag, startPoint x: 377, startPoint y: 183, endPoint x: 373, endPoint y: 196, distance: 13.1
click at [314, 196] on p "Evaluación continua a lo largo del tratamiento." at bounding box center [257, 229] width 113 height 122
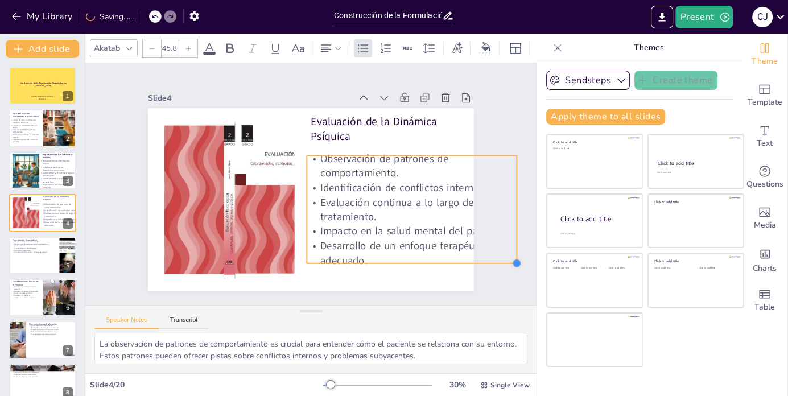
drag, startPoint x: 454, startPoint y: 230, endPoint x: 422, endPoint y: 263, distance: 45.5
click at [422, 263] on div "Evaluación de la Dinámica Psíquica Observación de patrones de comportamiento. I…" at bounding box center [312, 168] width 343 height 216
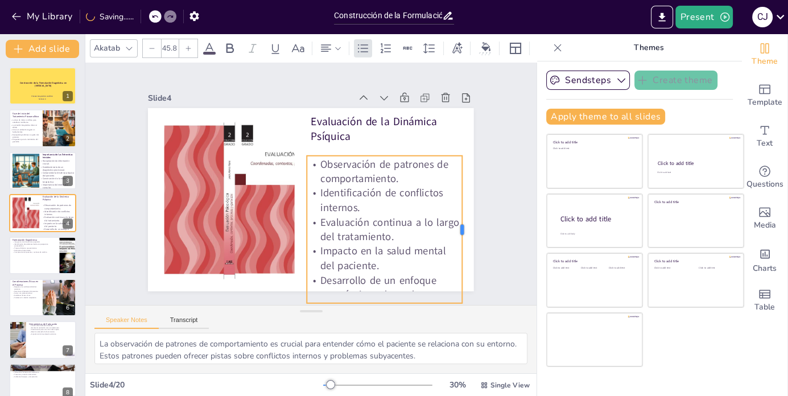
drag, startPoint x: 518, startPoint y: 210, endPoint x: 463, endPoint y: 213, distance: 54.7
click at [372, 326] on div at bounding box center [299, 346] width 146 height 40
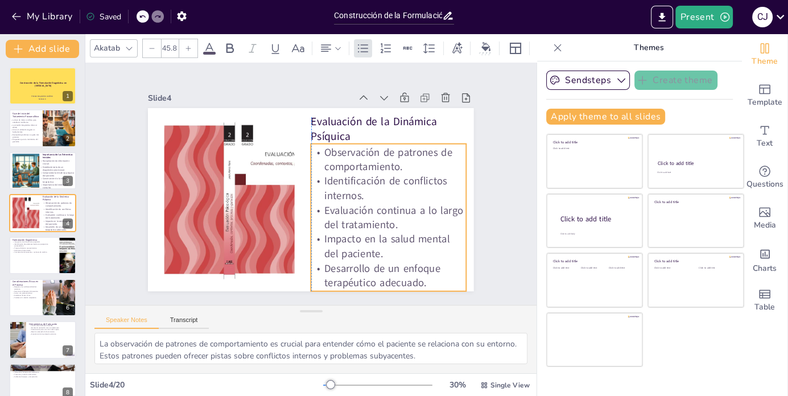
drag, startPoint x: 393, startPoint y: 224, endPoint x: 395, endPoint y: 212, distance: 12.1
click at [307, 197] on p "Evaluación continua a lo largo del tratamiento." at bounding box center [228, 167] width 158 height 61
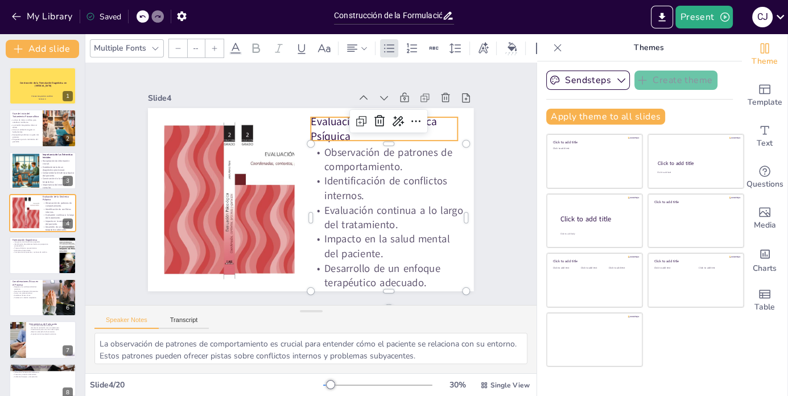
click at [319, 129] on p "Evaluación de la Dinámica Psíquica" at bounding box center [394, 146] width 150 height 60
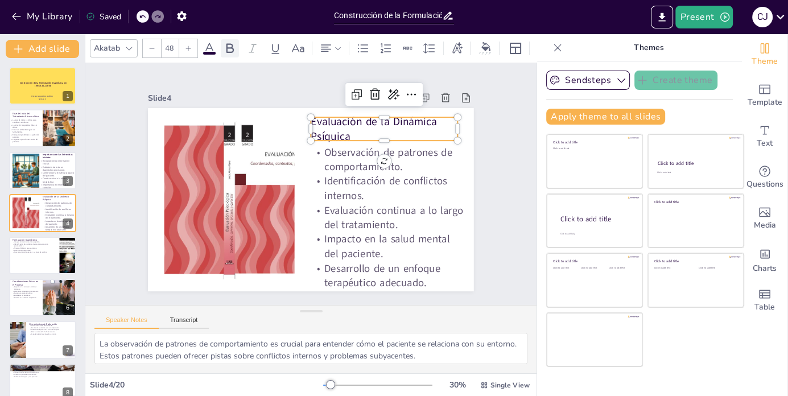
click at [233, 49] on icon at bounding box center [229, 48] width 7 height 10
click at [473, 237] on div "Slide 1 Construcción de la Formulación Diagnóstica en [MEDICAL_DATA] Proceso te…" at bounding box center [311, 183] width 325 height 437
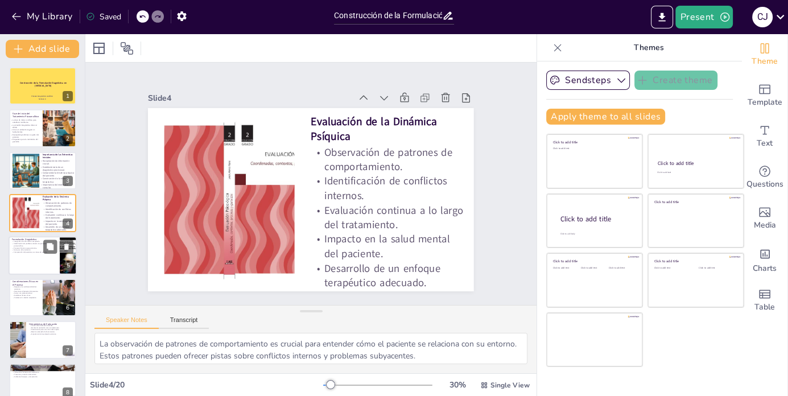
click at [22, 261] on div at bounding box center [43, 255] width 68 height 39
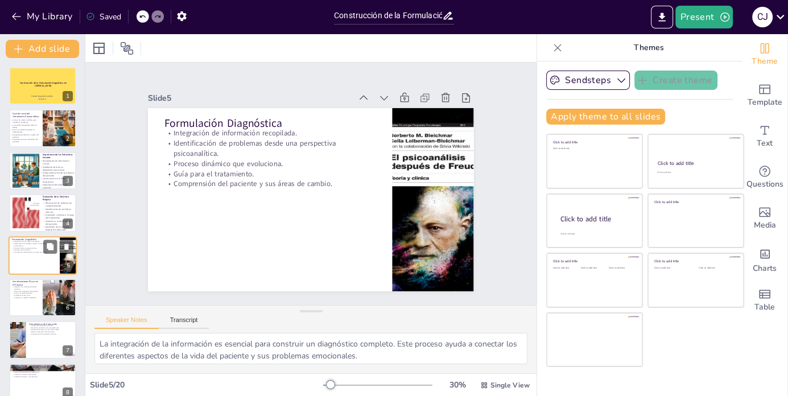
scroll to position [28, 0]
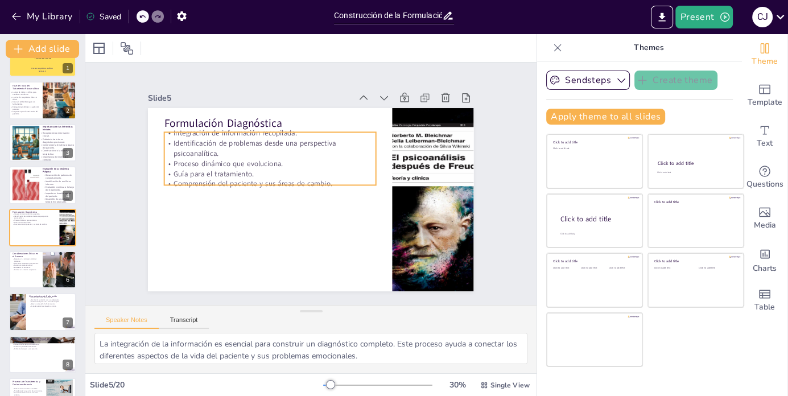
click at [315, 150] on p "Identificación de problemas desde una perspectiva psicoanalítica." at bounding box center [357, 156] width 85 height 208
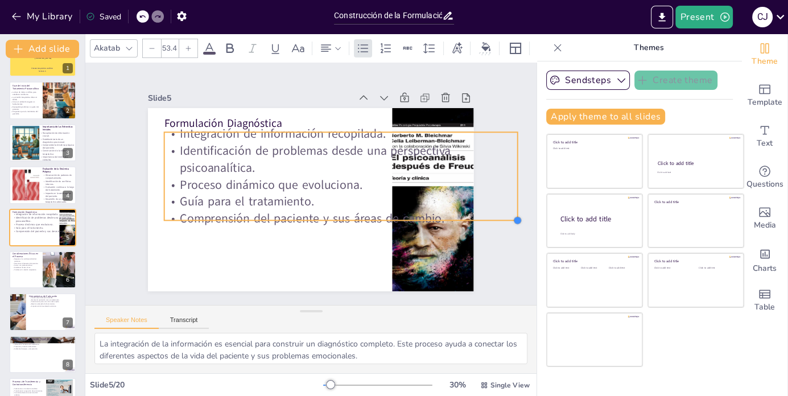
drag, startPoint x: 376, startPoint y: 186, endPoint x: 318, endPoint y: 221, distance: 67.9
click at [318, 221] on div "Formulación Diagnóstica Integración de información recopilada. Identificación d…" at bounding box center [295, 187] width 247 height 357
click at [557, 44] on icon at bounding box center [557, 47] width 11 height 11
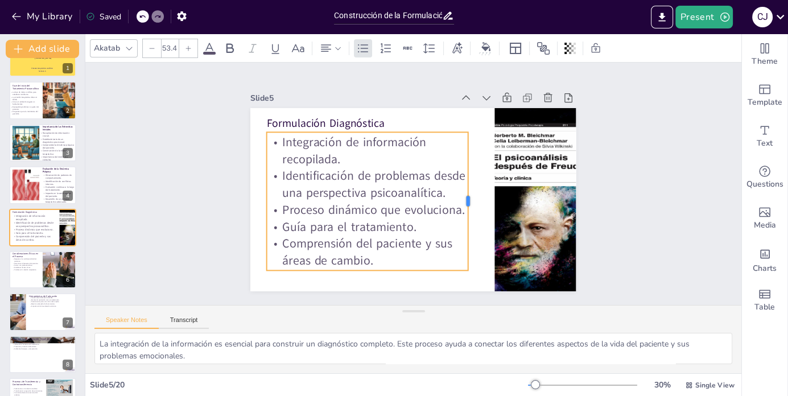
drag, startPoint x: 623, startPoint y: 179, endPoint x: 471, endPoint y: 204, distance: 154.1
click at [471, 204] on div at bounding box center [434, 242] width 117 height 89
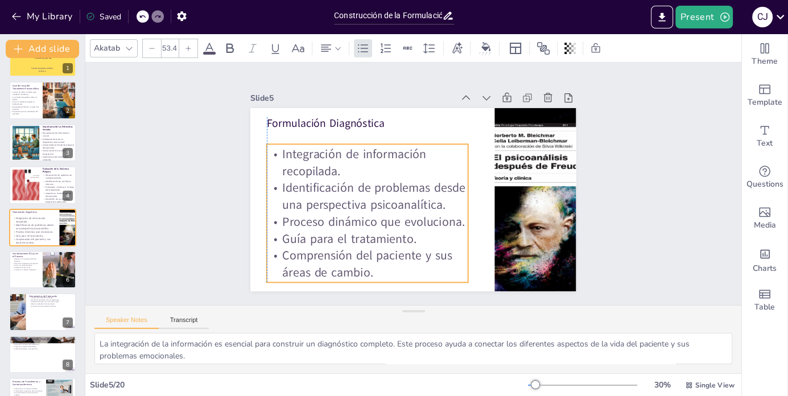
drag, startPoint x: 381, startPoint y: 204, endPoint x: 378, endPoint y: 216, distance: 12.3
click at [396, 216] on p "Proceso dinámico que evoluciona." at bounding box center [435, 239] width 78 height 197
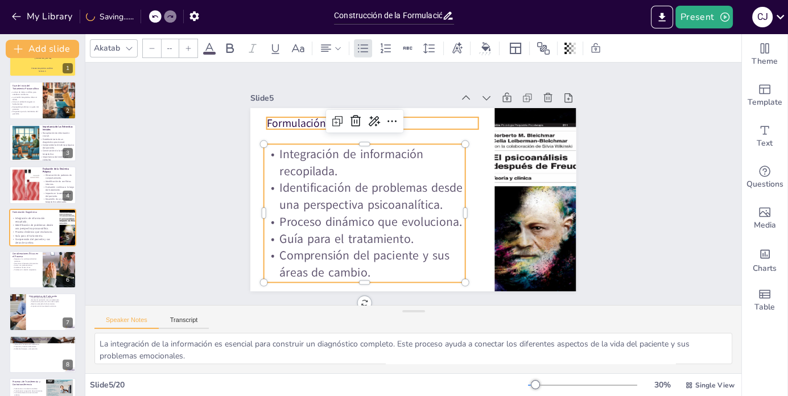
click at [418, 124] on p "Formulación Diagnóstica" at bounding box center [458, 126] width 80 height 206
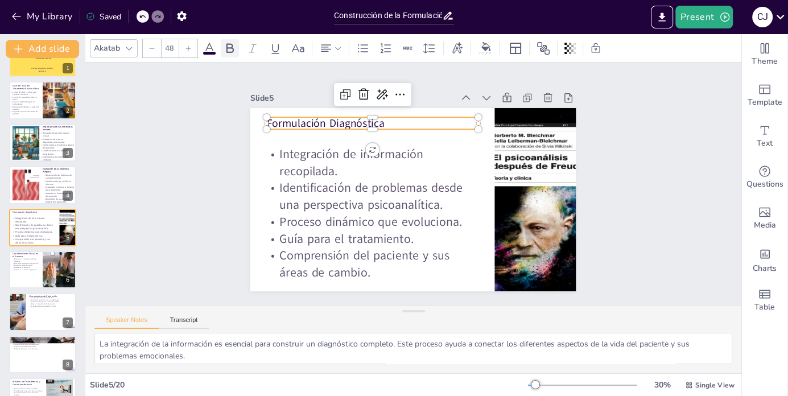
click at [229, 50] on icon at bounding box center [230, 49] width 14 height 14
click at [23, 274] on div at bounding box center [43, 269] width 68 height 39
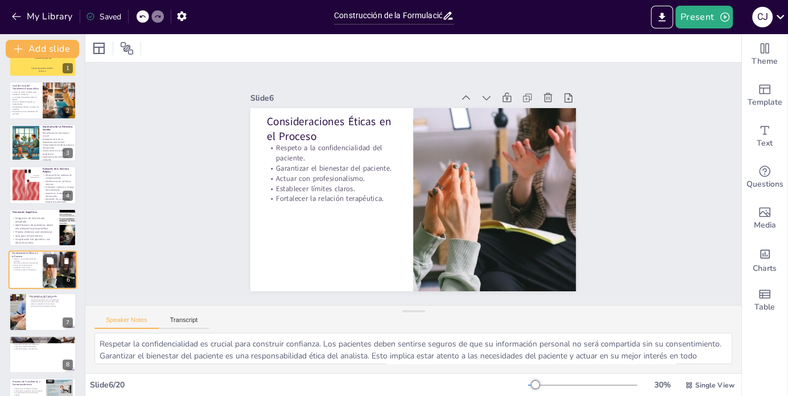
scroll to position [71, 0]
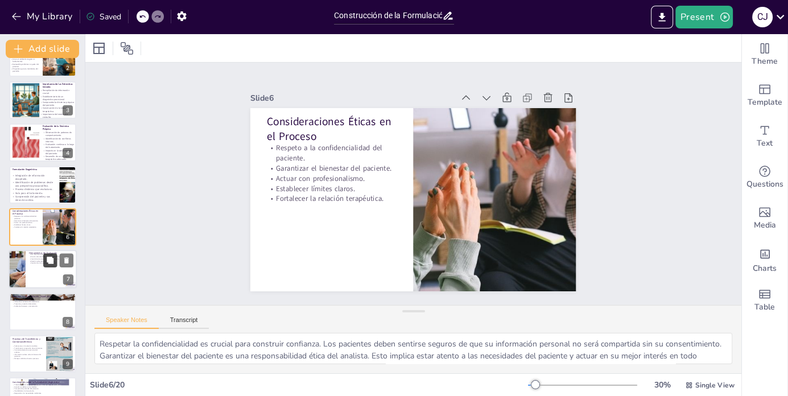
click at [50, 266] on button at bounding box center [50, 261] width 14 height 14
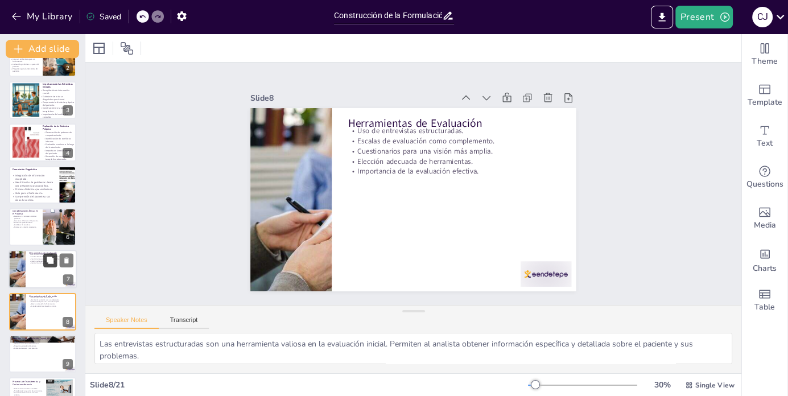
scroll to position [155, 0]
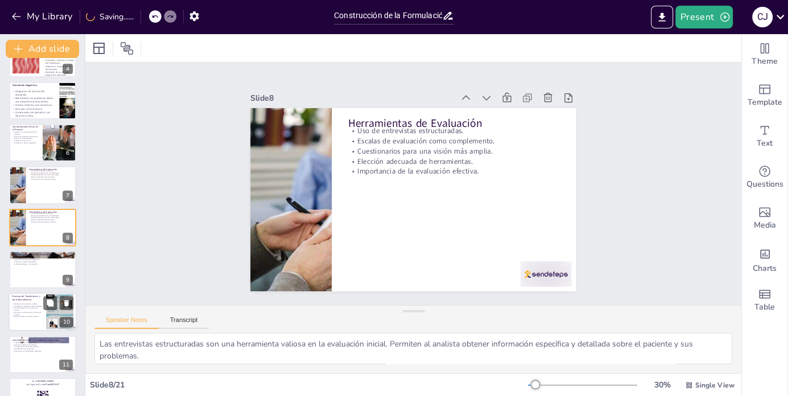
click at [11, 322] on div at bounding box center [43, 312] width 68 height 39
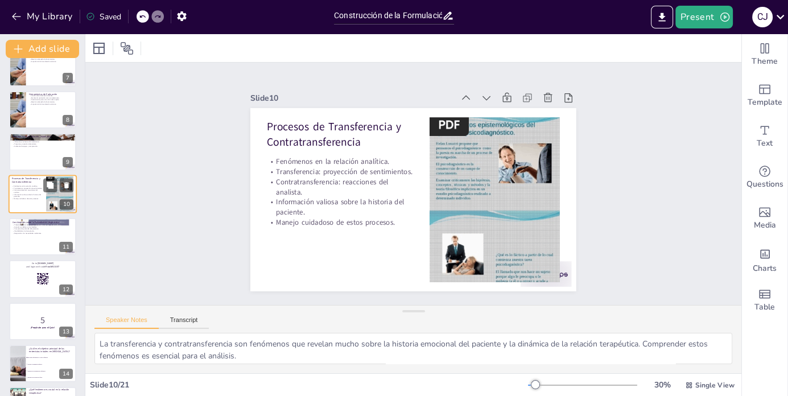
scroll to position [305, 0]
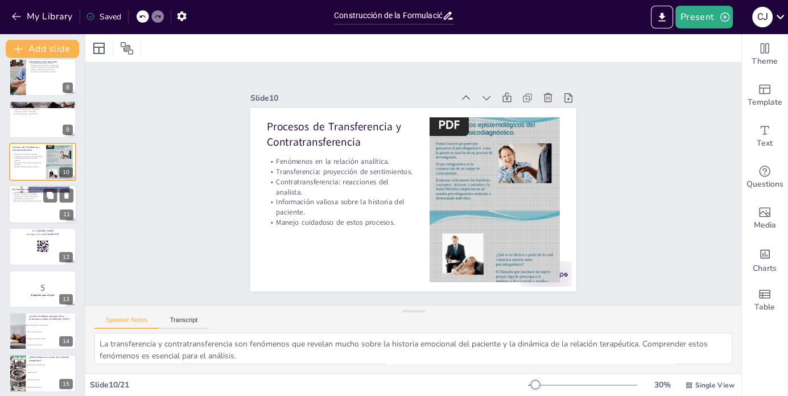
click at [31, 203] on div at bounding box center [43, 204] width 68 height 39
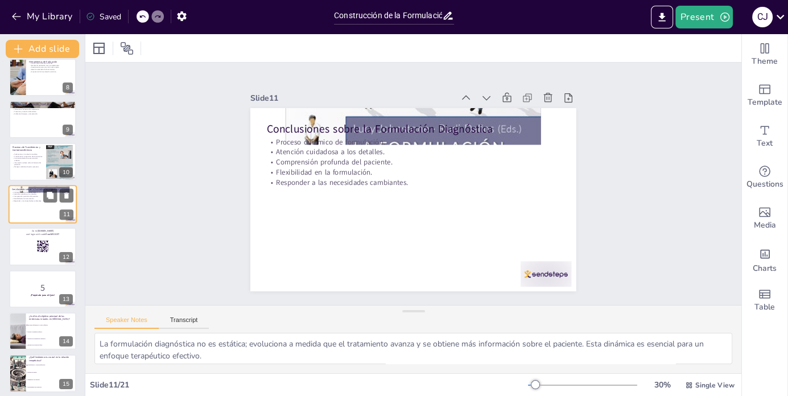
scroll to position [282, 0]
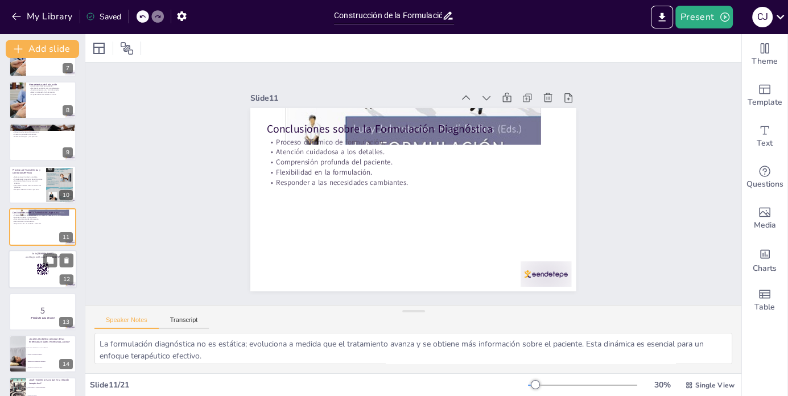
click at [27, 272] on div at bounding box center [43, 269] width 68 height 39
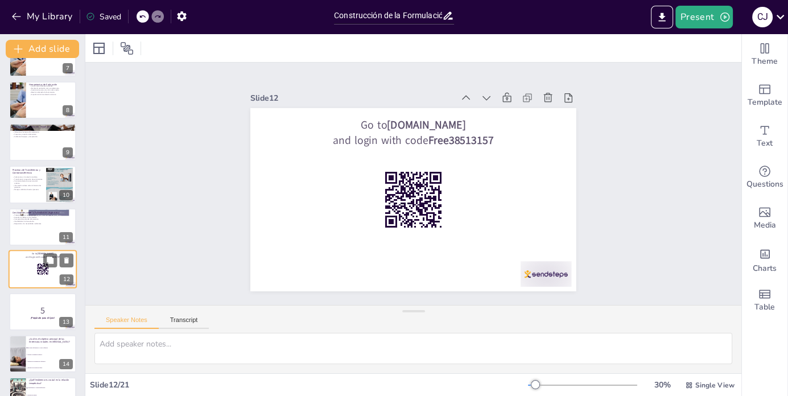
scroll to position [324, 0]
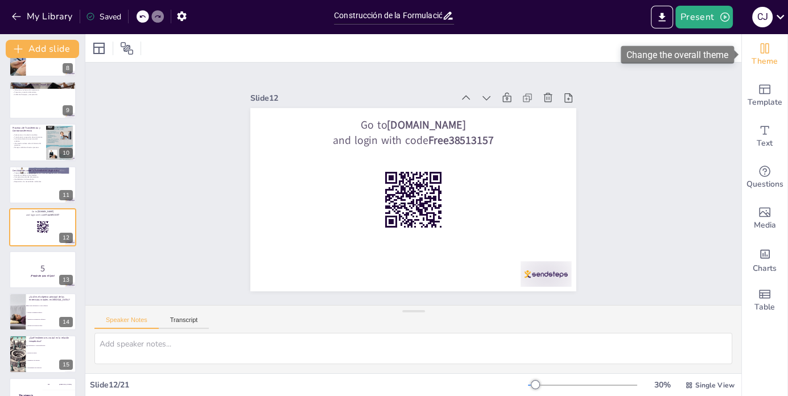
click at [764, 45] on icon "Change the overall theme" at bounding box center [765, 48] width 9 height 10
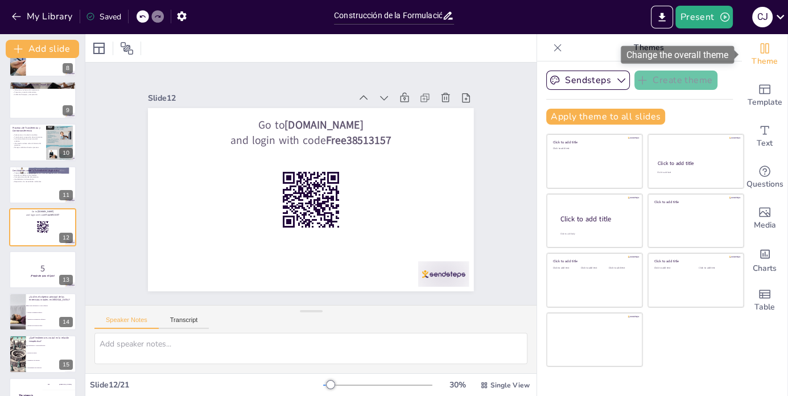
click at [764, 45] on icon "Change the overall theme" at bounding box center [765, 48] width 9 height 10
click at [554, 43] on icon at bounding box center [557, 47] width 11 height 11
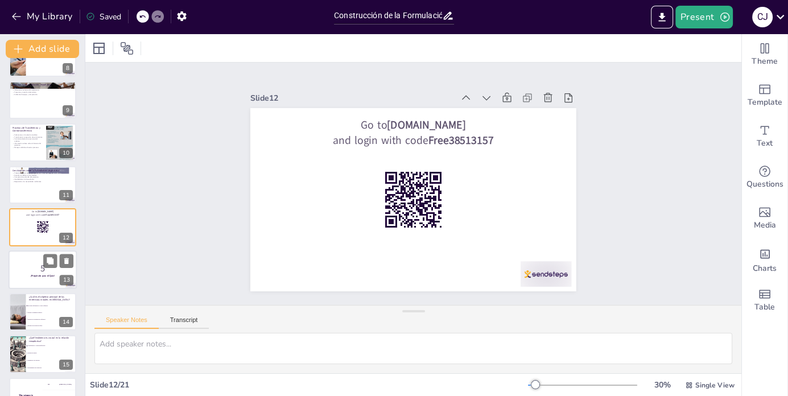
click at [39, 281] on div at bounding box center [43, 269] width 68 height 39
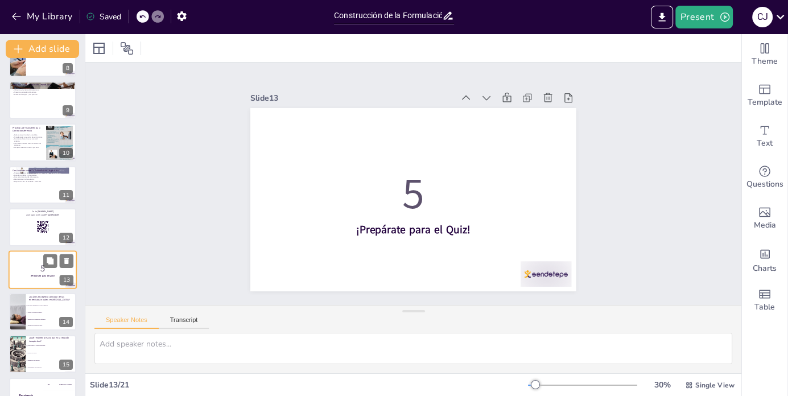
scroll to position [366, 0]
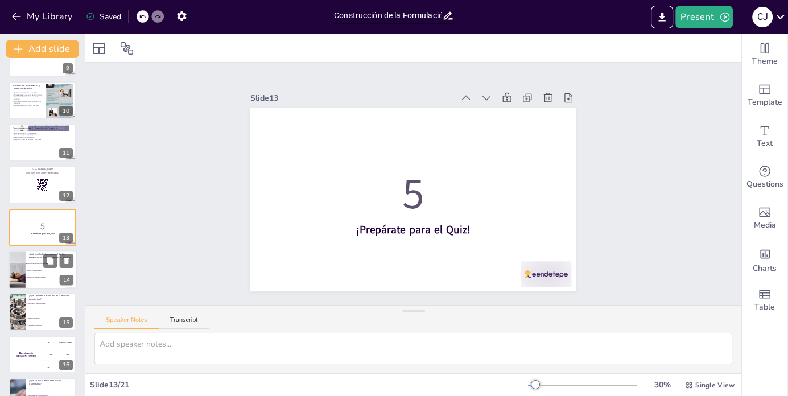
click at [30, 258] on p "¿Cuál es el objetivo principal de las entrevistas iniciales en [MEDICAL_DATA]?" at bounding box center [51, 256] width 44 height 6
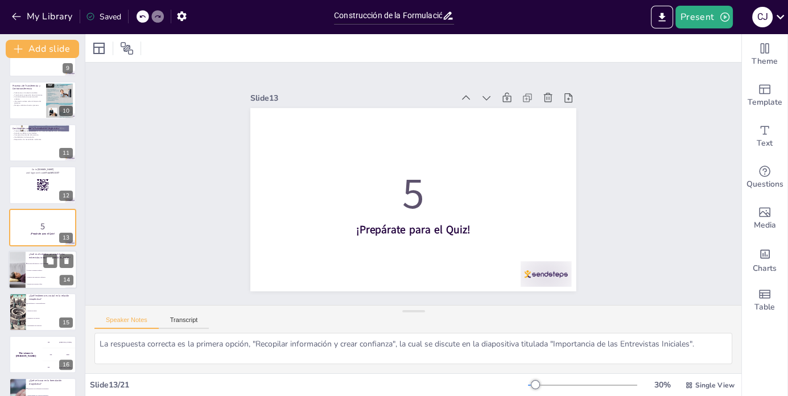
scroll to position [409, 0]
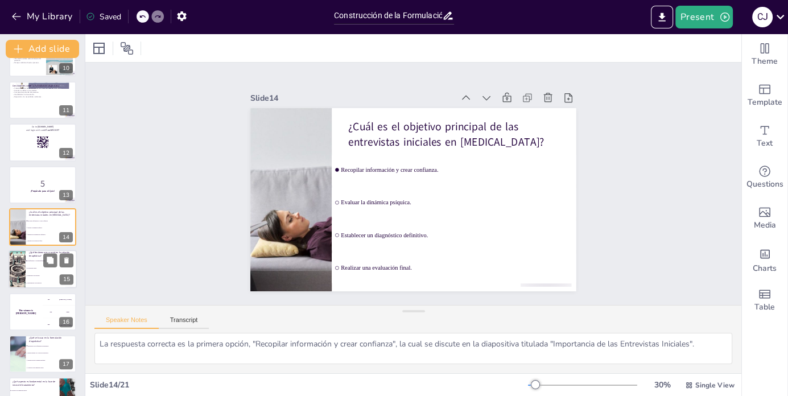
click at [32, 279] on li "Diagnóstico provisional." at bounding box center [51, 276] width 51 height 7
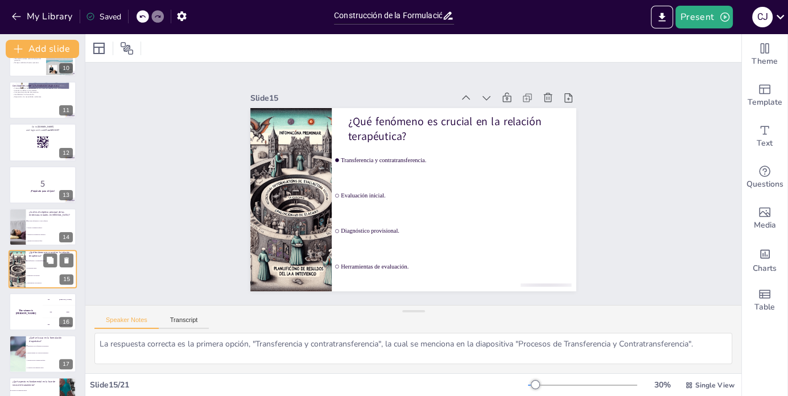
scroll to position [451, 0]
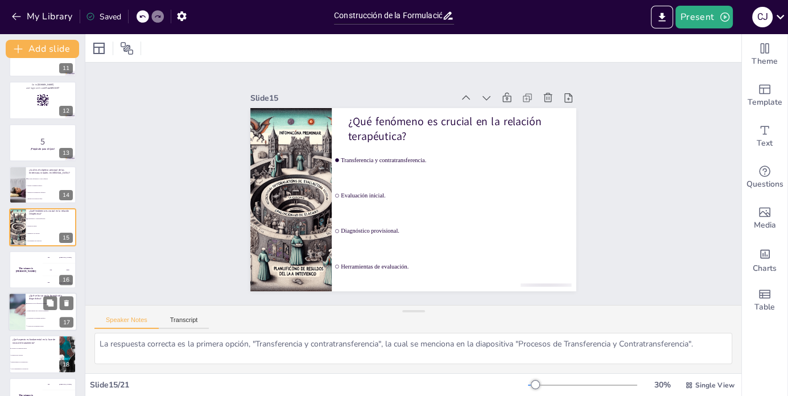
click at [35, 306] on li "Integración de la información del paciente." at bounding box center [51, 303] width 51 height 7
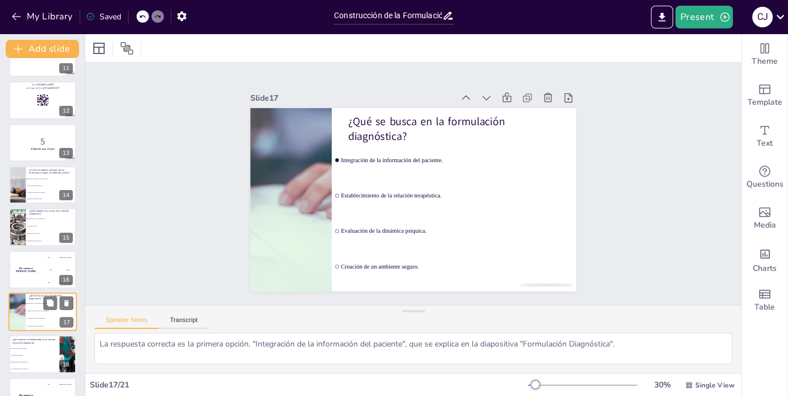
scroll to position [536, 0]
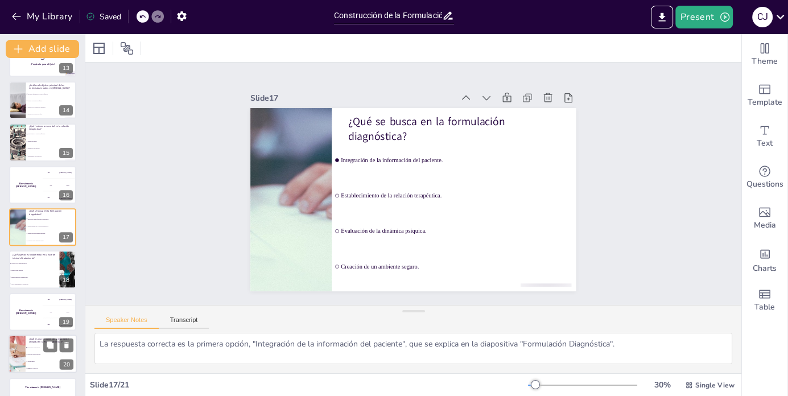
click at [39, 352] on li "Observaciones informales." at bounding box center [51, 355] width 51 height 7
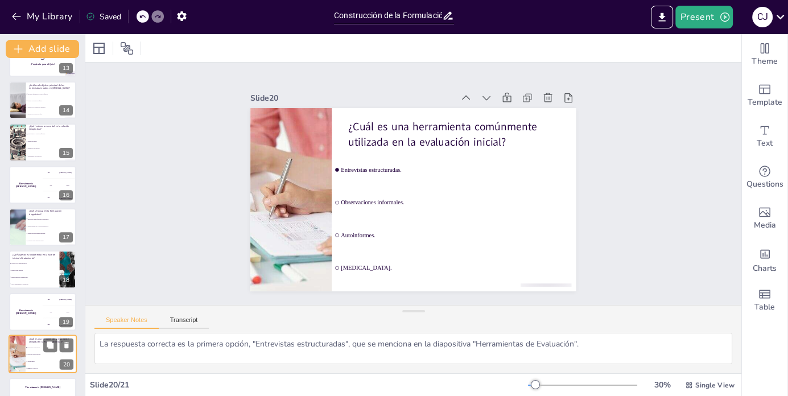
scroll to position [565, 0]
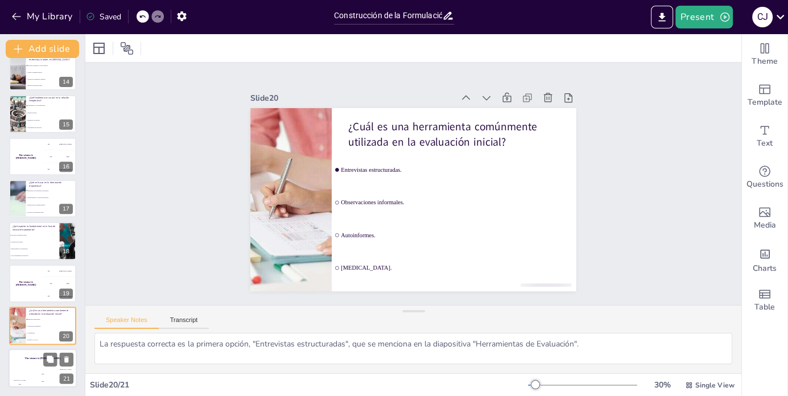
click at [30, 373] on div "[PERSON_NAME] 100" at bounding box center [20, 377] width 23 height 19
